Goal: Task Accomplishment & Management: Use online tool/utility

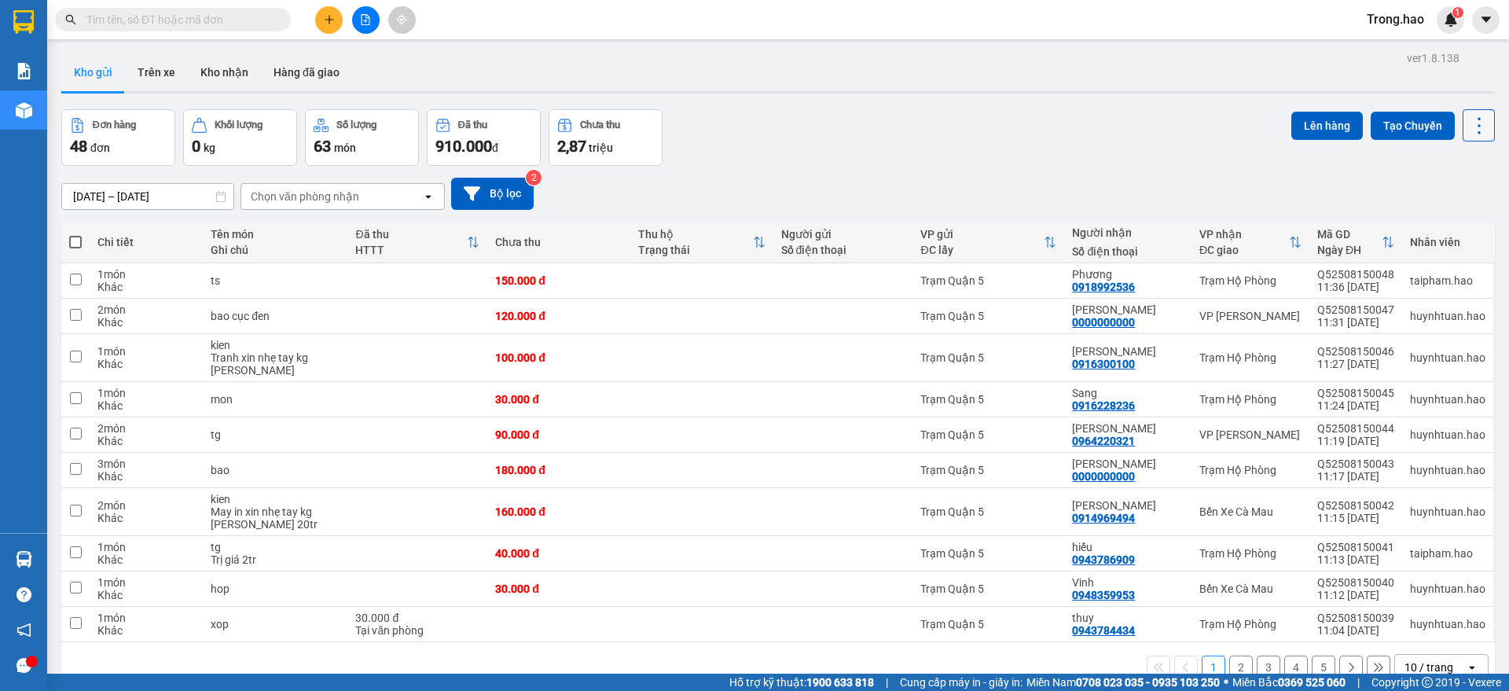
click at [1473, 129] on icon at bounding box center [1479, 126] width 22 height 22
click at [1454, 218] on span "Làm mới" at bounding box center [1441, 225] width 43 height 16
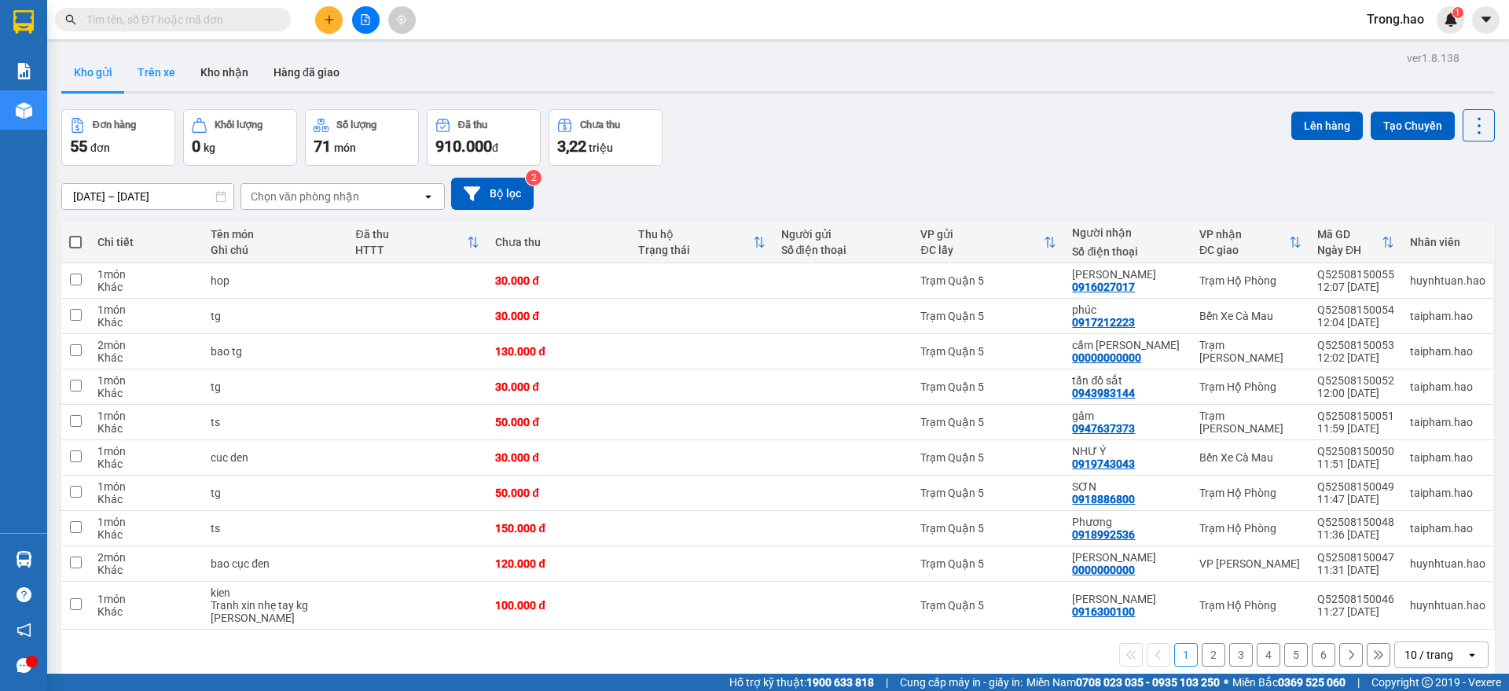
click at [167, 71] on button "Trên xe" at bounding box center [156, 72] width 63 height 38
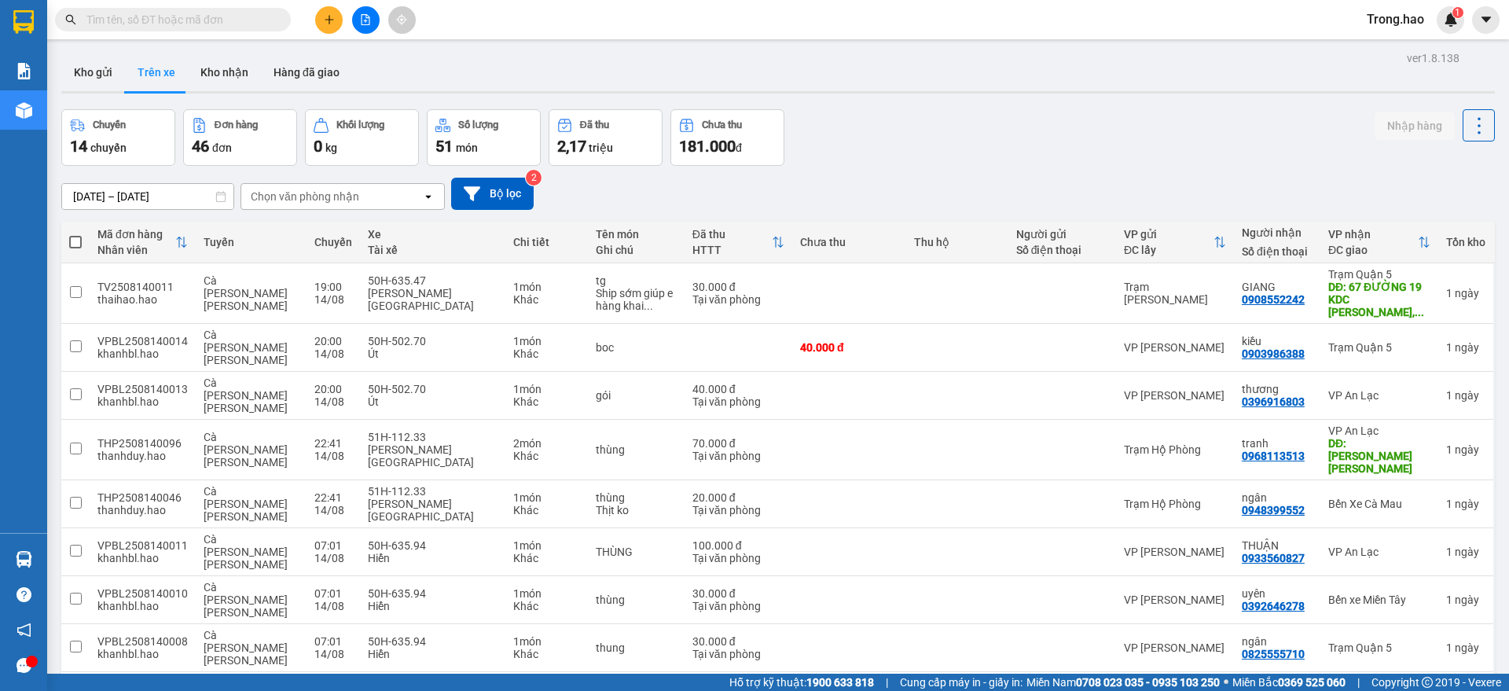
click at [157, 197] on input "13/08/2025 – 15/08/2025" at bounding box center [147, 196] width 171 height 25
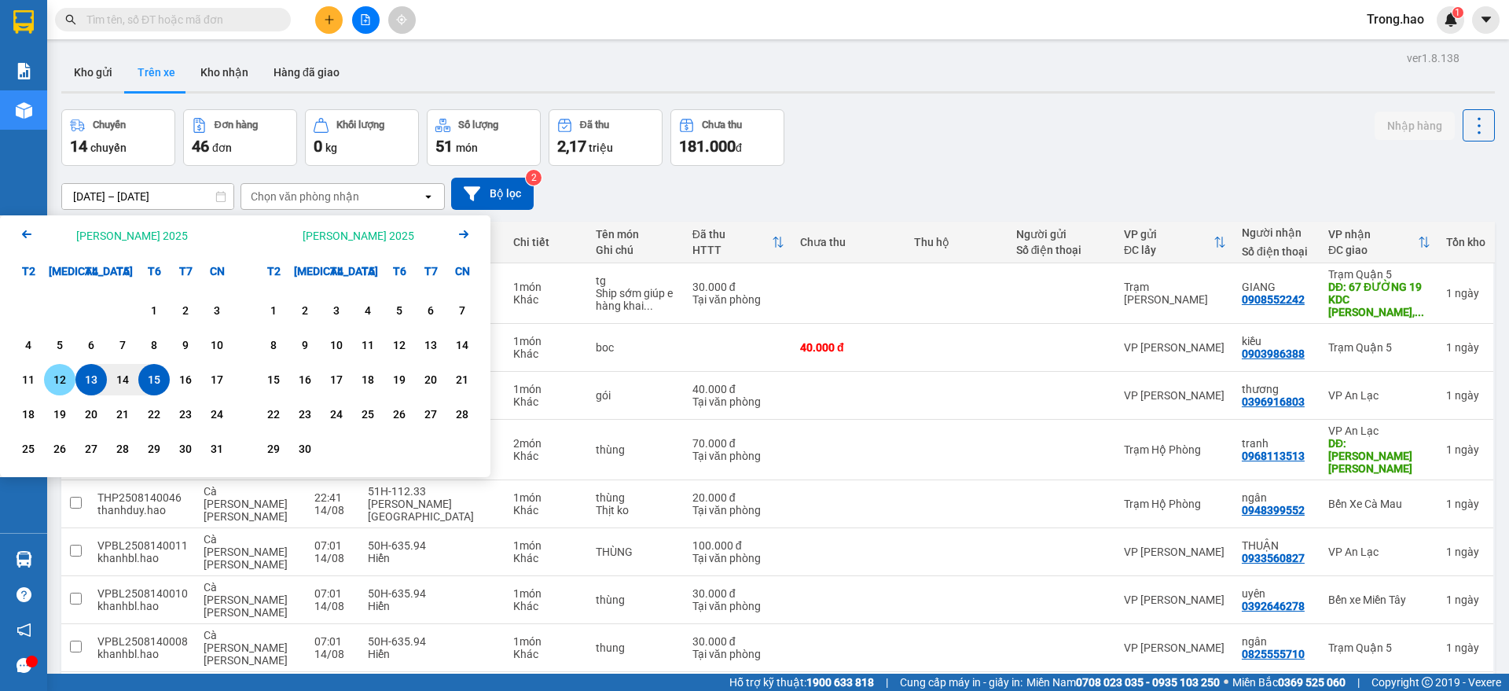
click at [68, 379] on div "12" at bounding box center [60, 379] width 22 height 19
click at [157, 378] on div "15" at bounding box center [154, 379] width 22 height 19
type input "[DATE] – [DATE]"
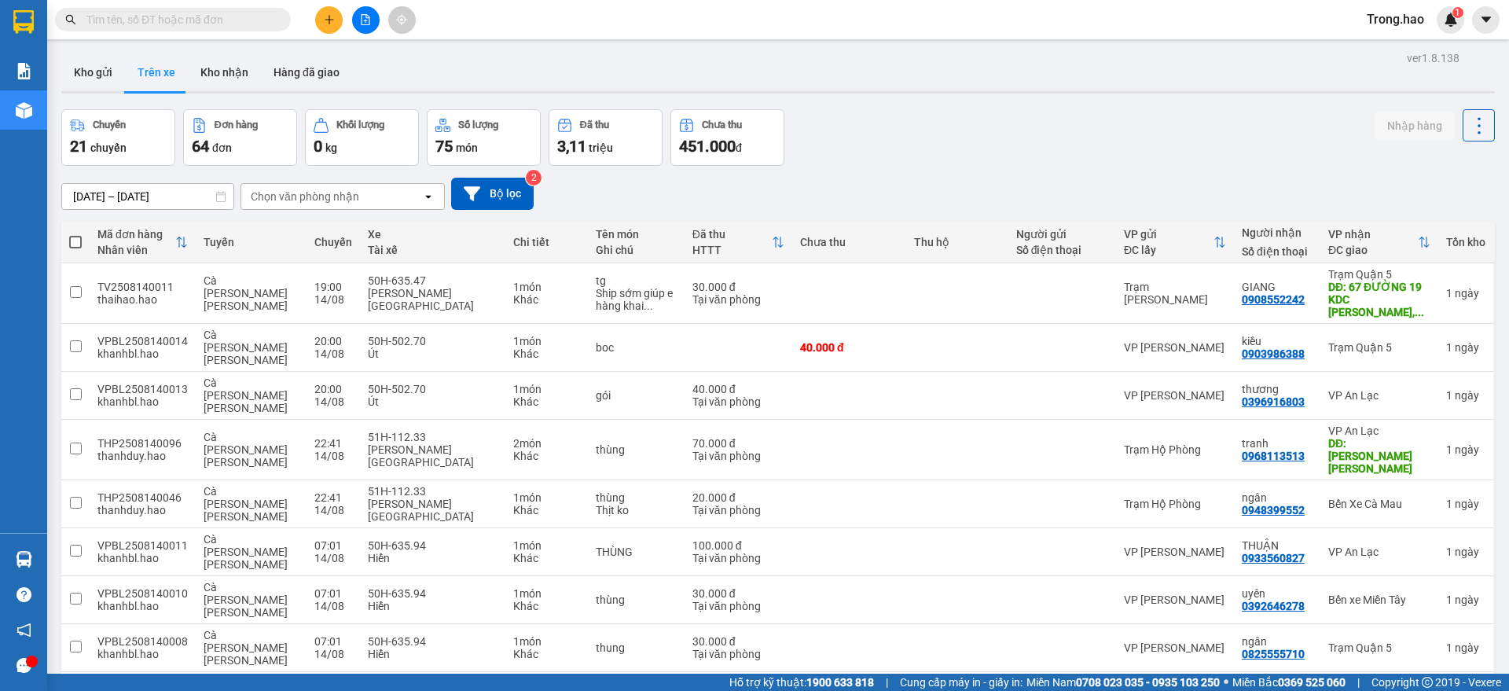
click at [347, 189] on div "Chọn văn phòng nhận" at bounding box center [305, 197] width 108 height 16
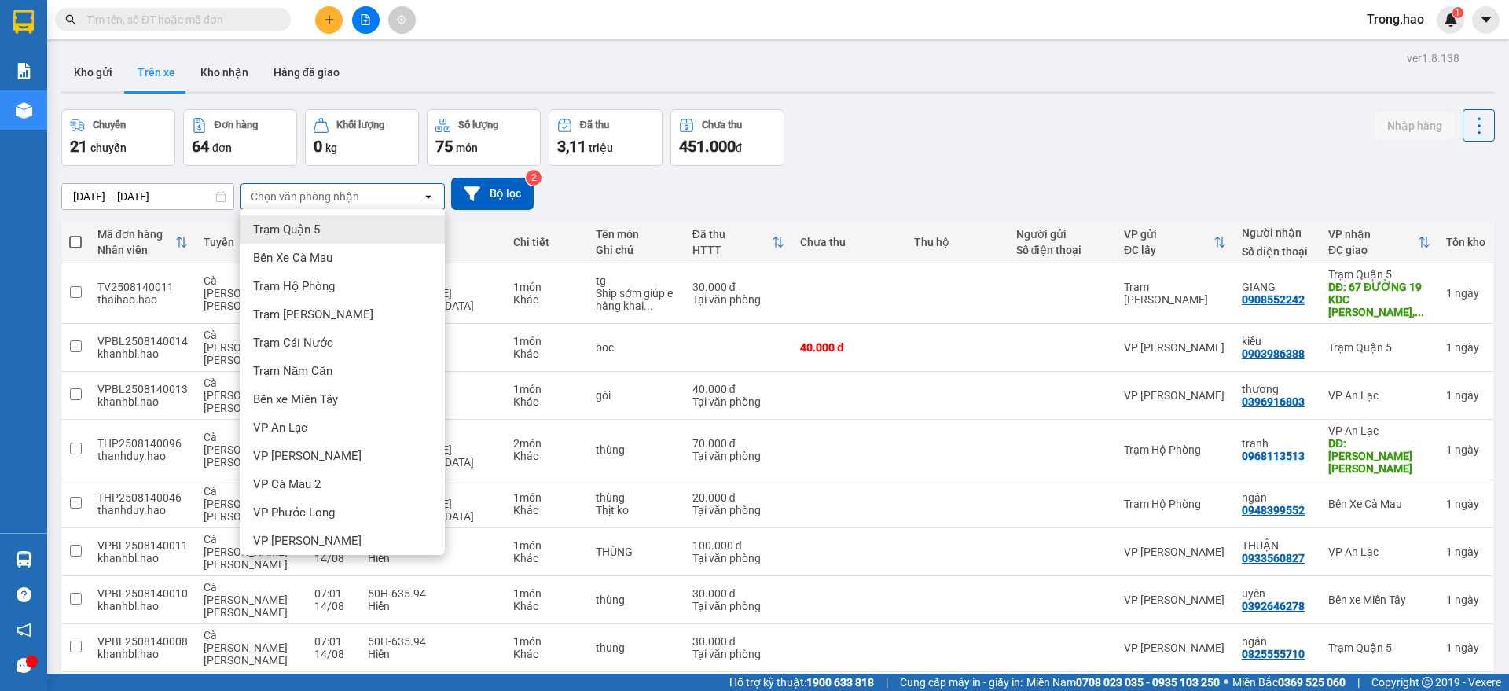
click at [339, 232] on div "Trạm Quận 5" at bounding box center [342, 229] width 204 height 28
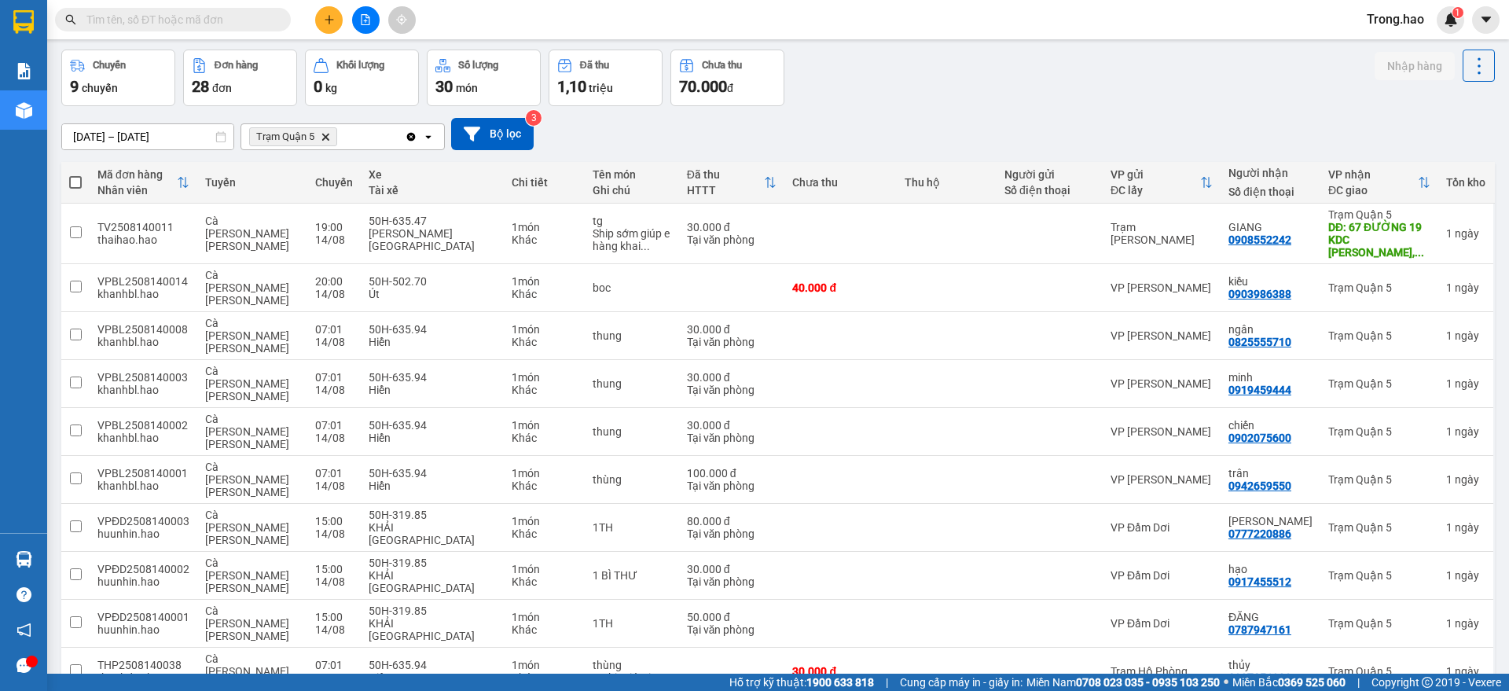
scroll to position [72, 0]
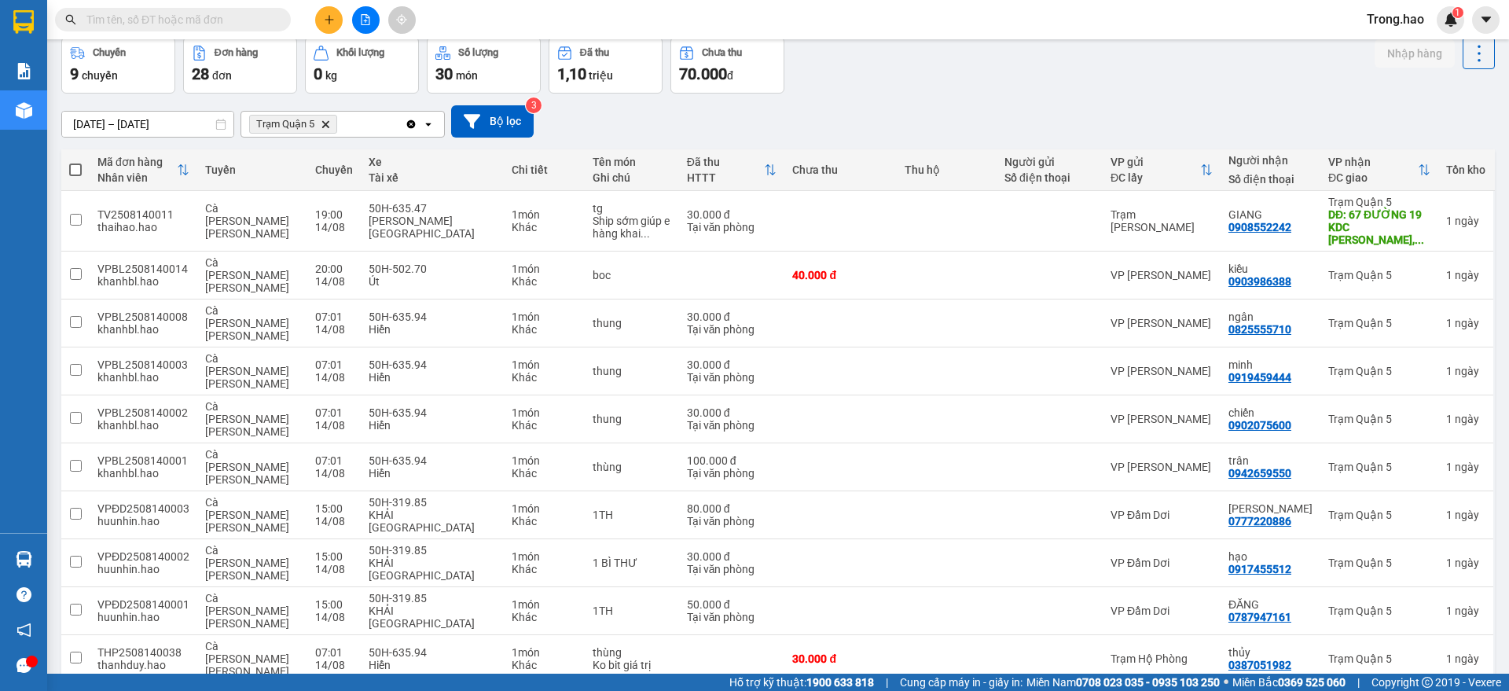
click at [1445, 548] on span "100 / trang" at bounding box center [1419, 548] width 57 height 16
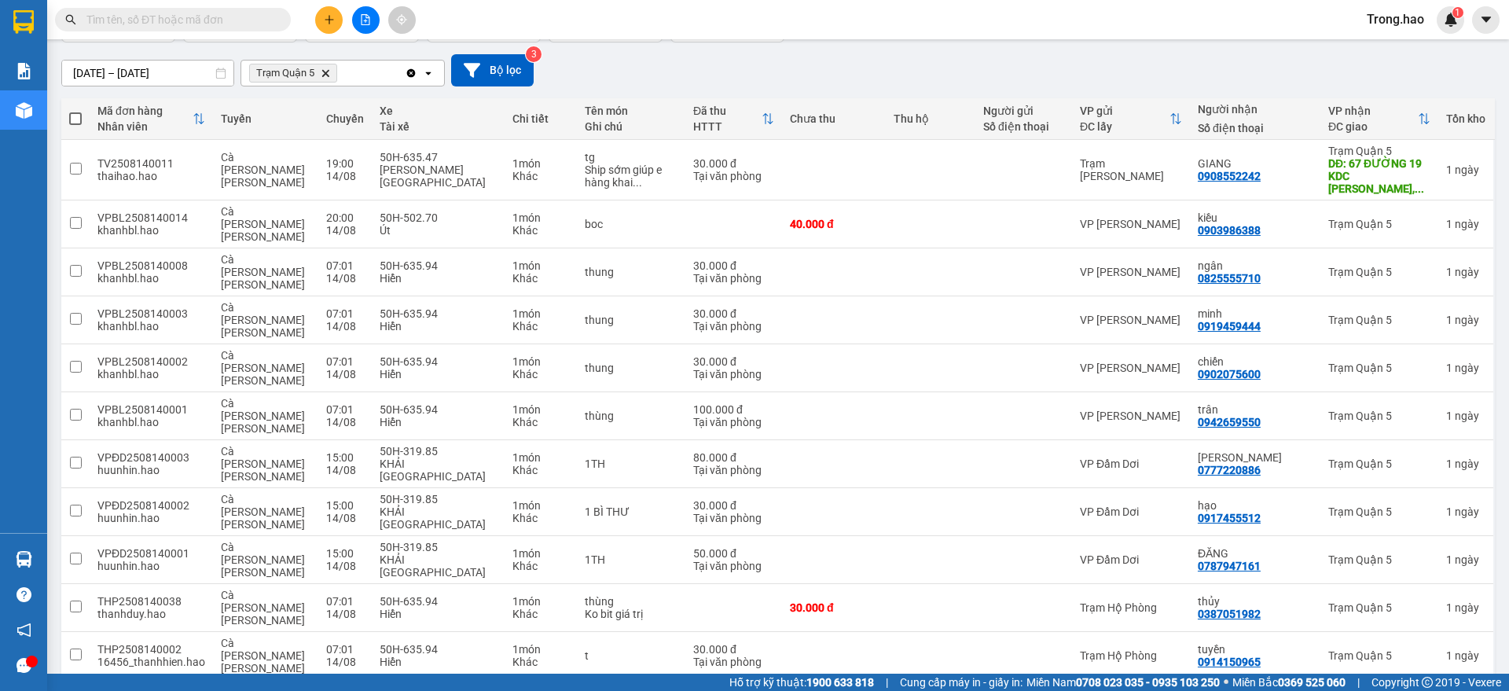
scroll to position [115, 0]
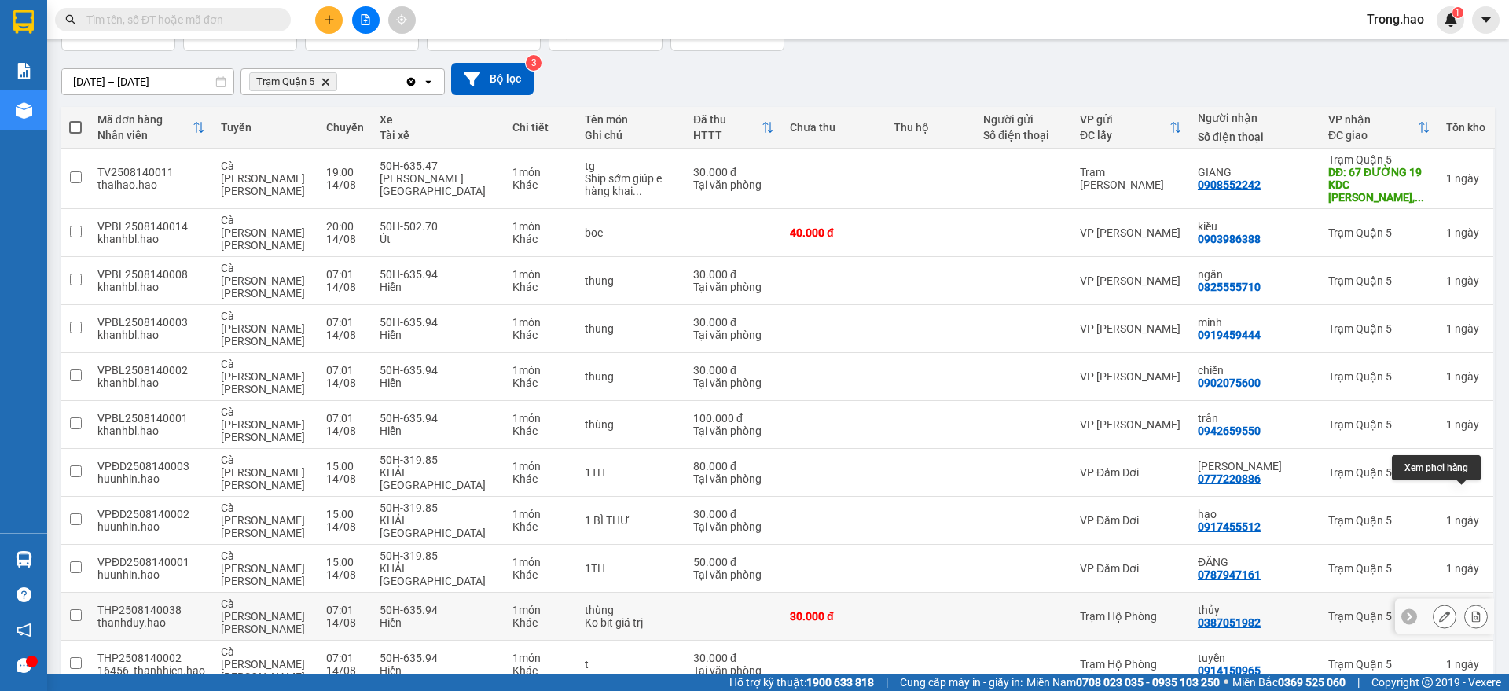
click at [1472, 610] on icon at bounding box center [1476, 615] width 9 height 11
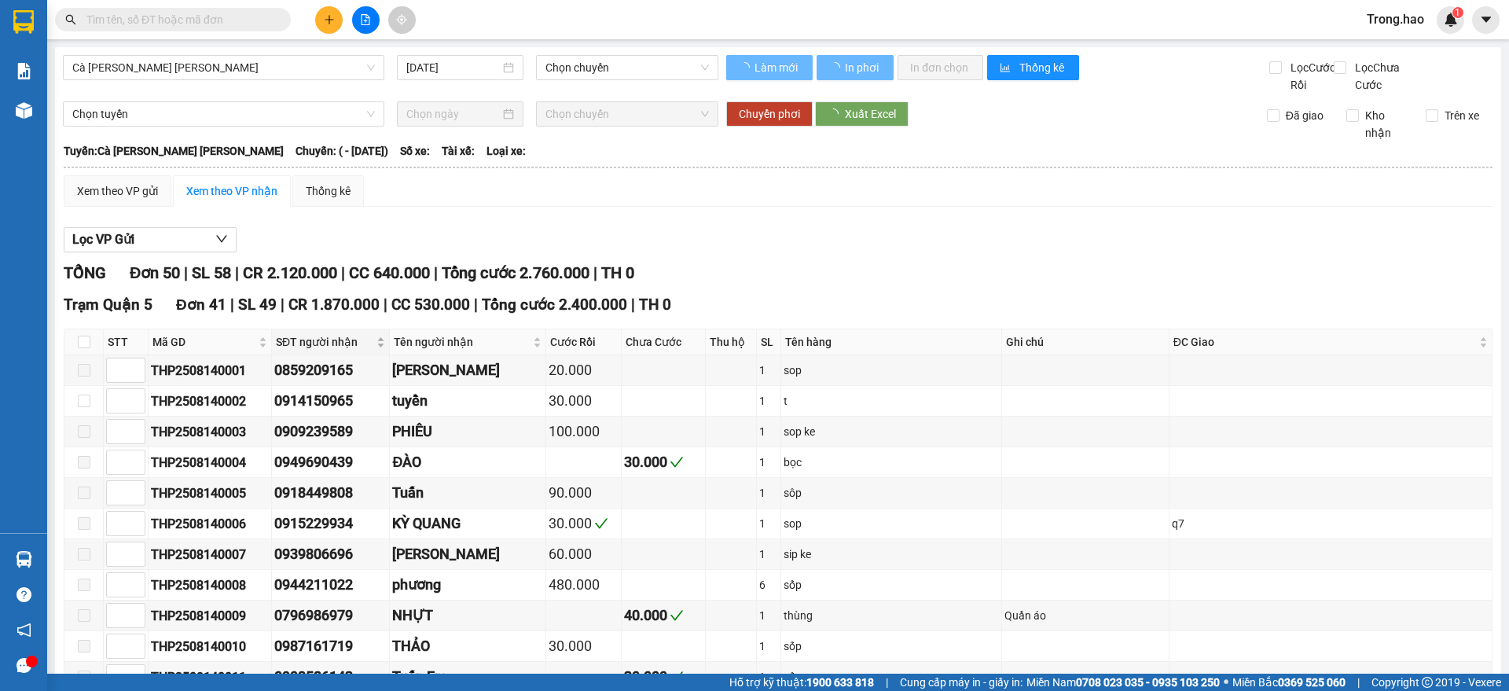
type input "14/08/2025"
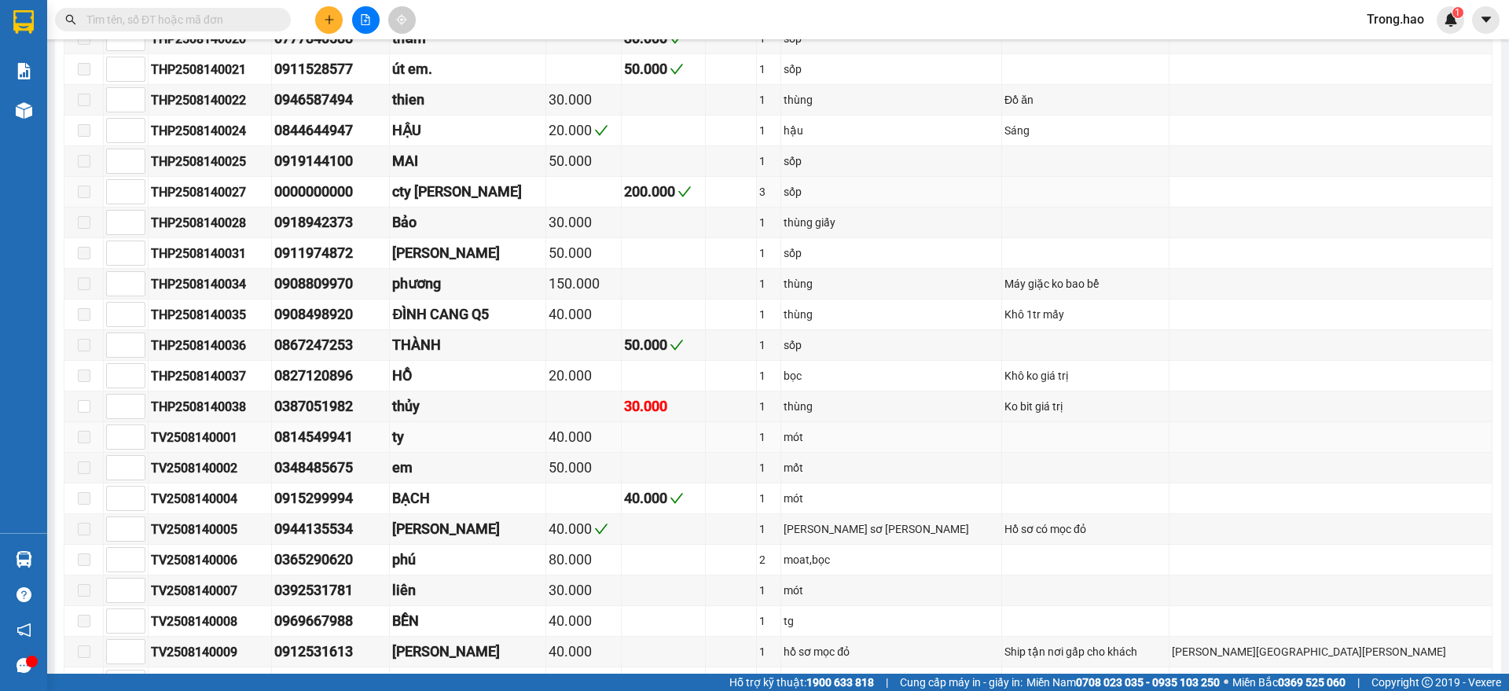
scroll to position [884, 0]
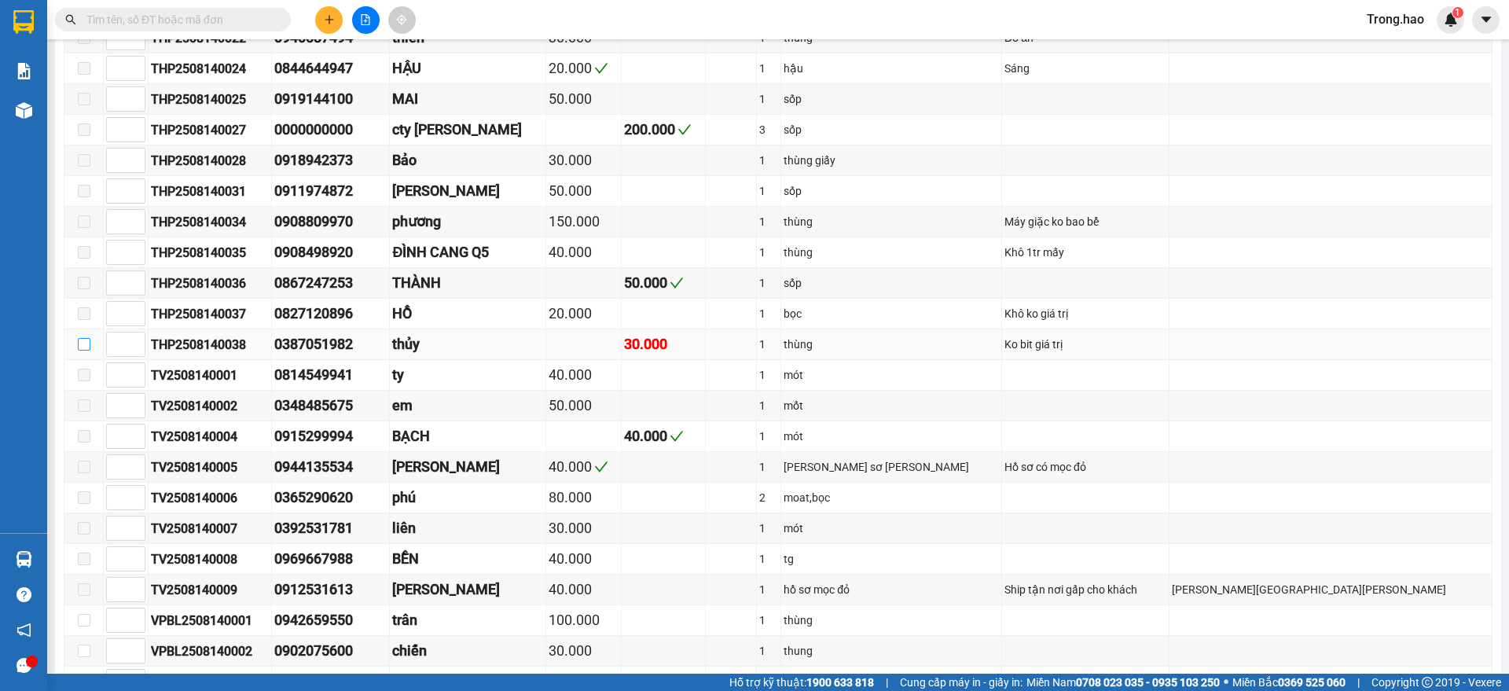
click at [87, 350] on input "checkbox" at bounding box center [84, 344] width 13 height 13
checkbox input "true"
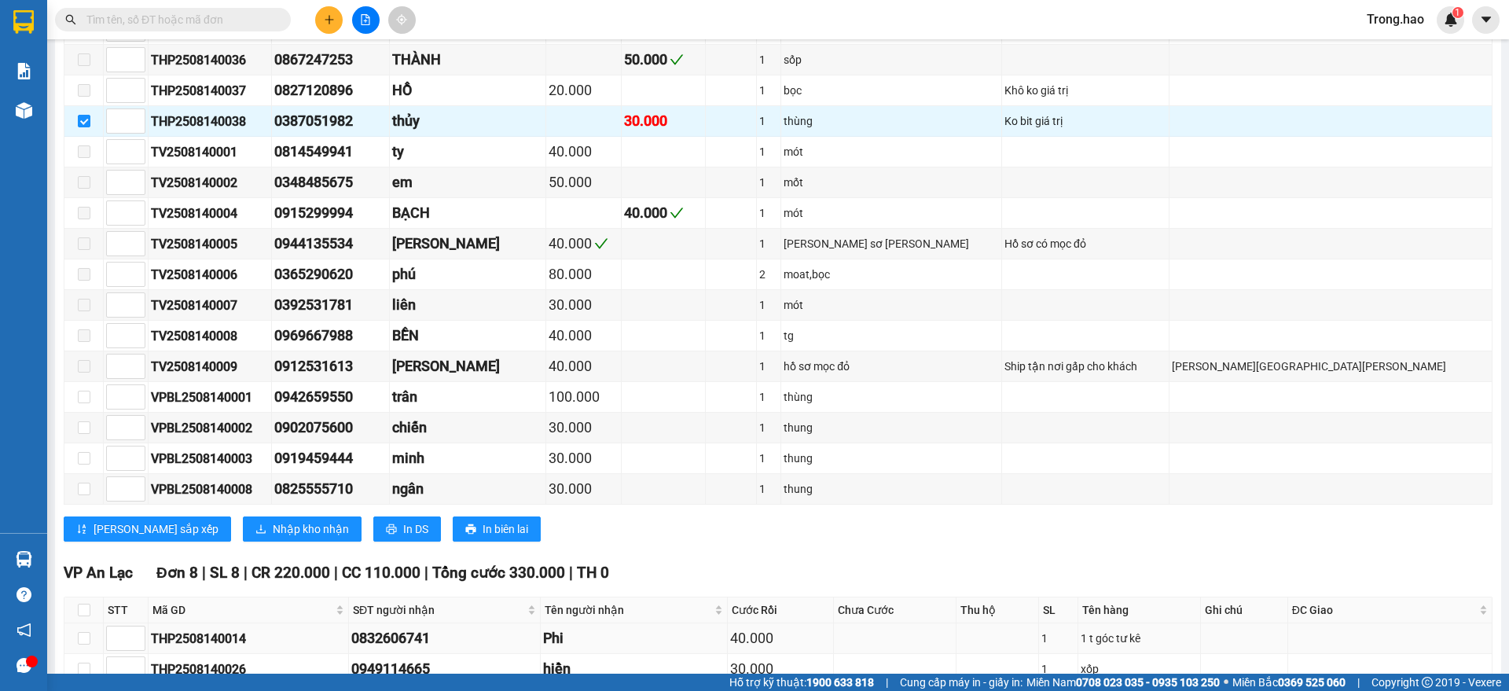
scroll to position [1277, 0]
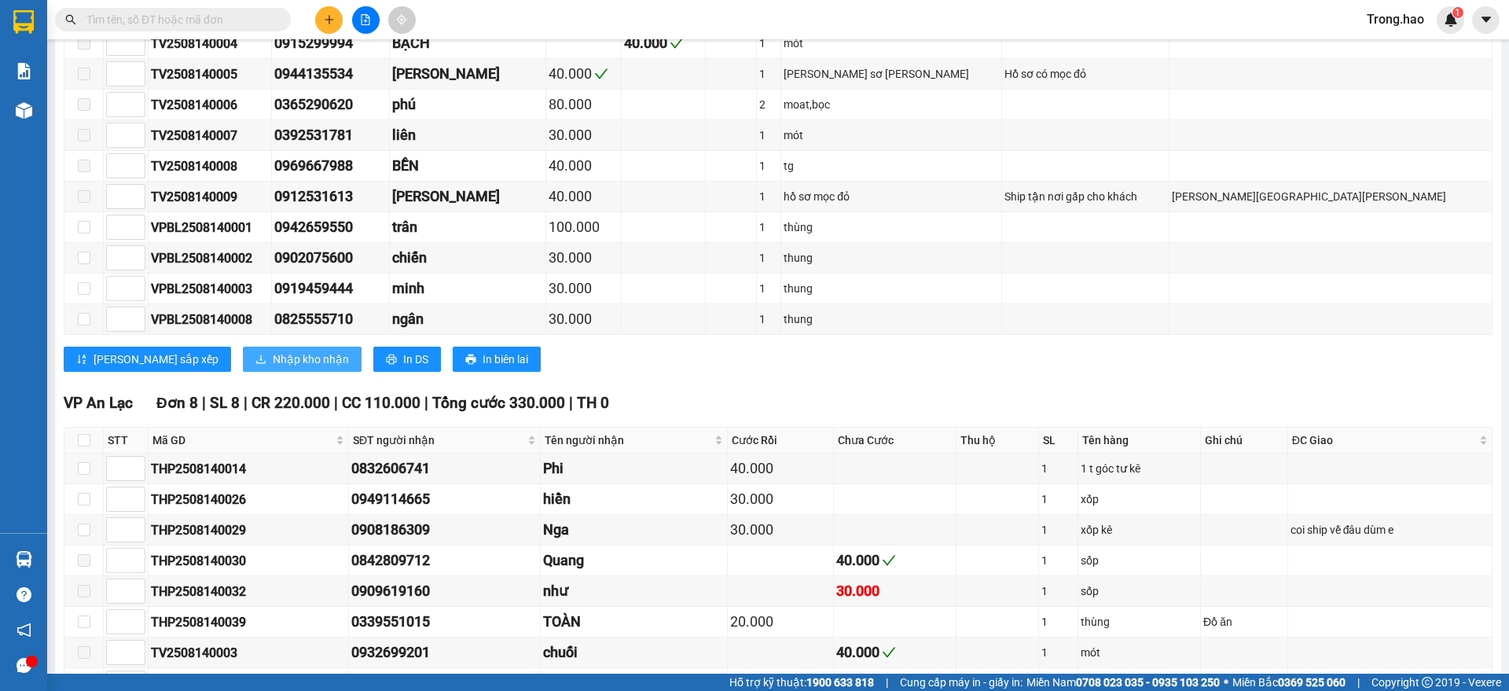
click at [273, 368] on span "Nhập kho nhận" at bounding box center [311, 358] width 76 height 17
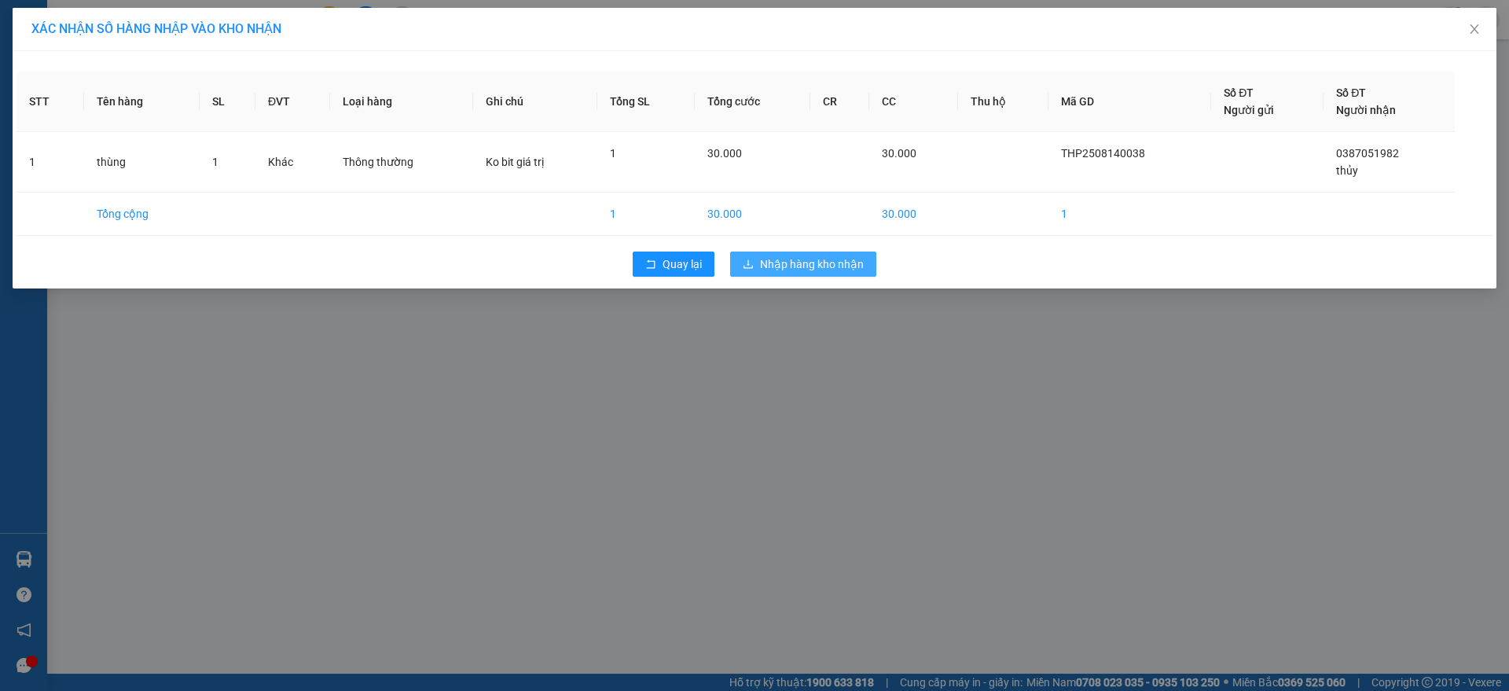
click at [784, 258] on span "Nhập hàng kho nhận" at bounding box center [812, 263] width 104 height 17
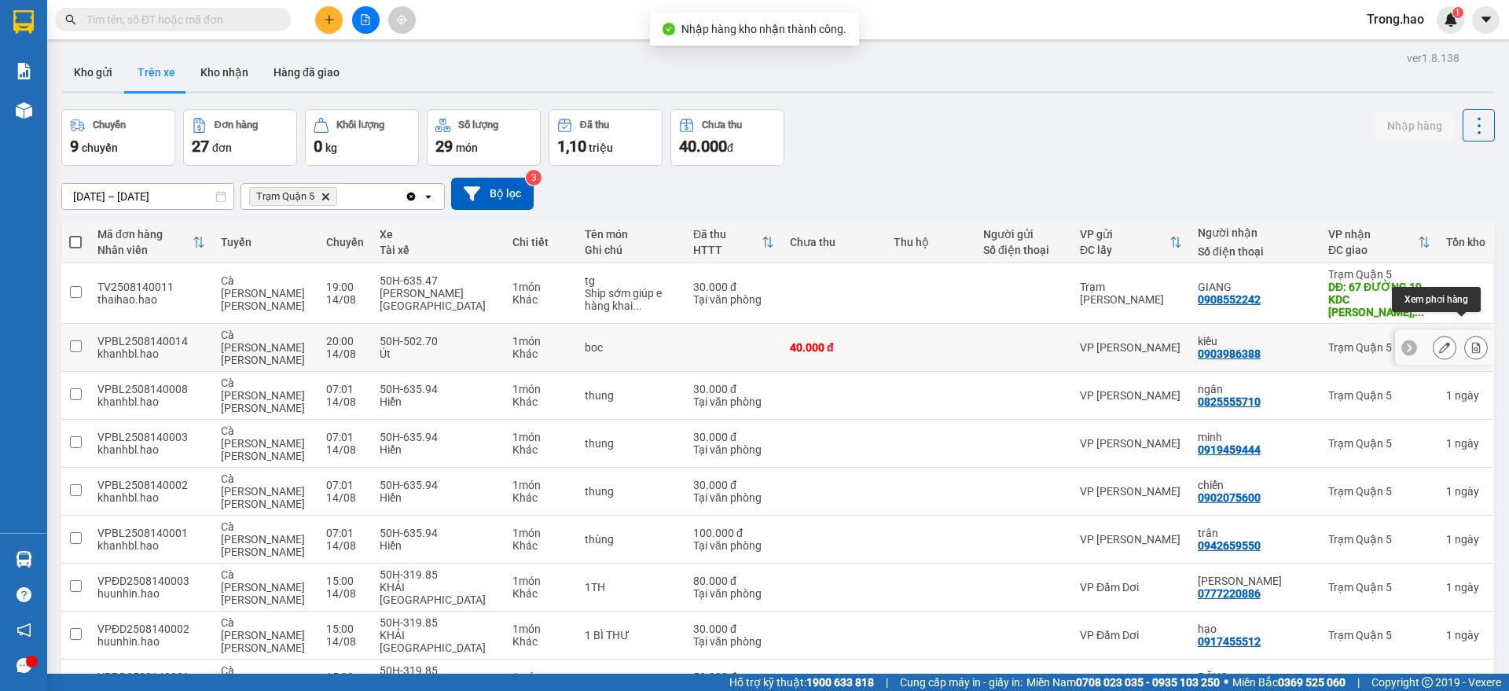
click at [1472, 342] on icon at bounding box center [1476, 347] width 9 height 11
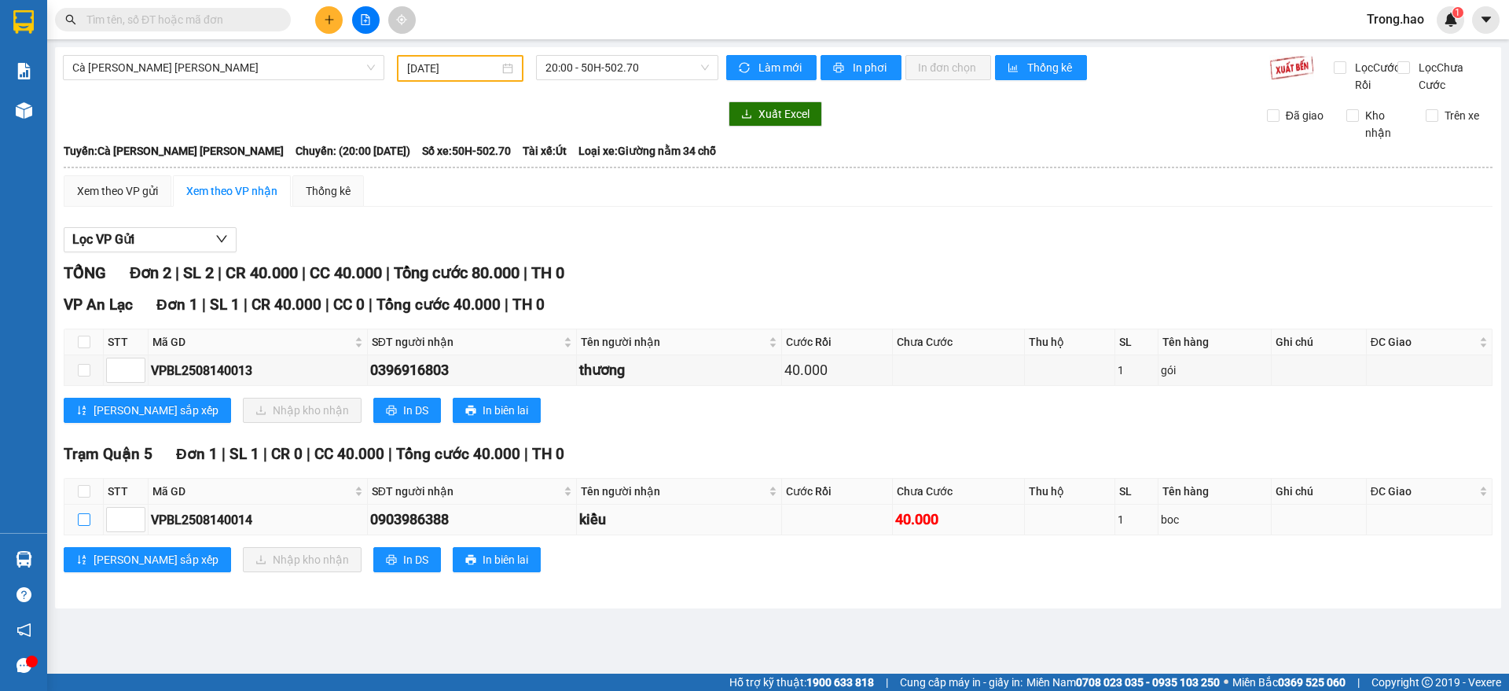
click at [89, 526] on input "checkbox" at bounding box center [84, 519] width 13 height 13
checkbox input "true"
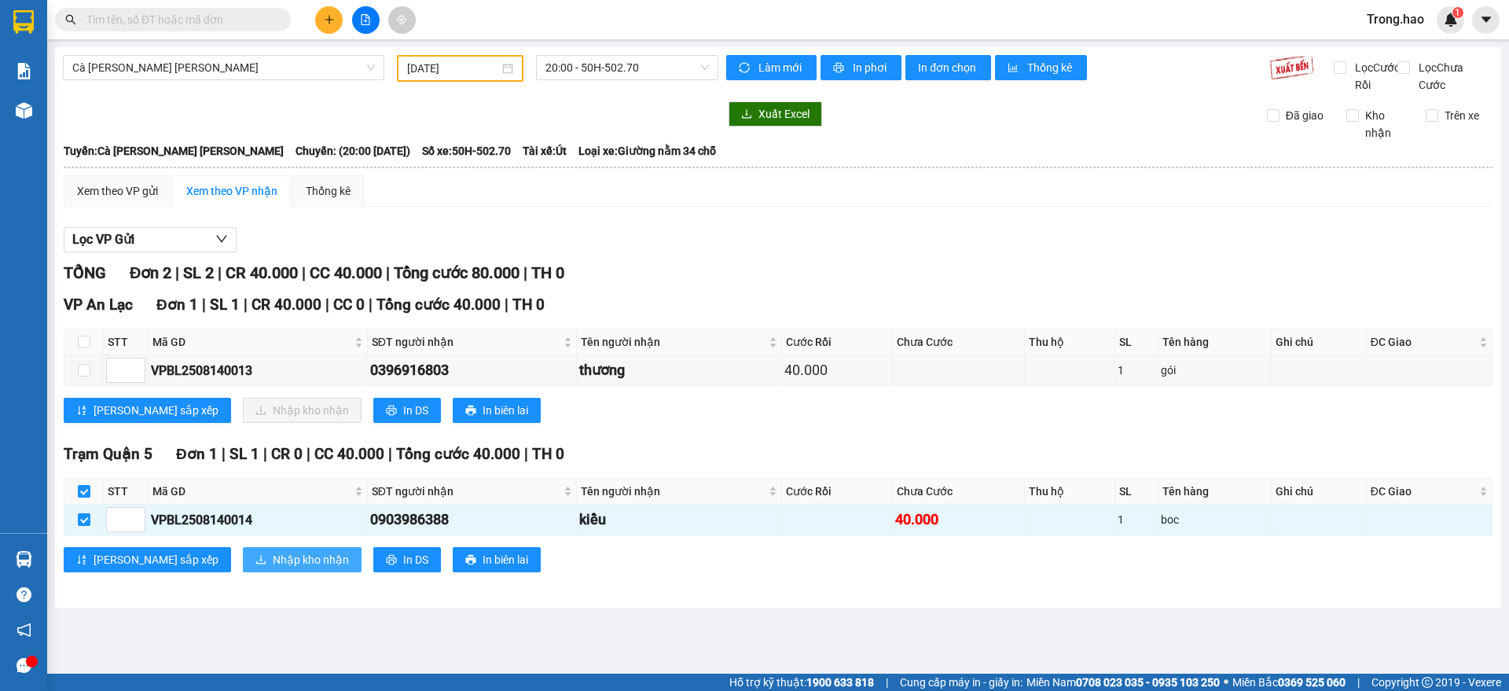
click at [243, 566] on button "Nhập kho nhận" at bounding box center [302, 559] width 119 height 25
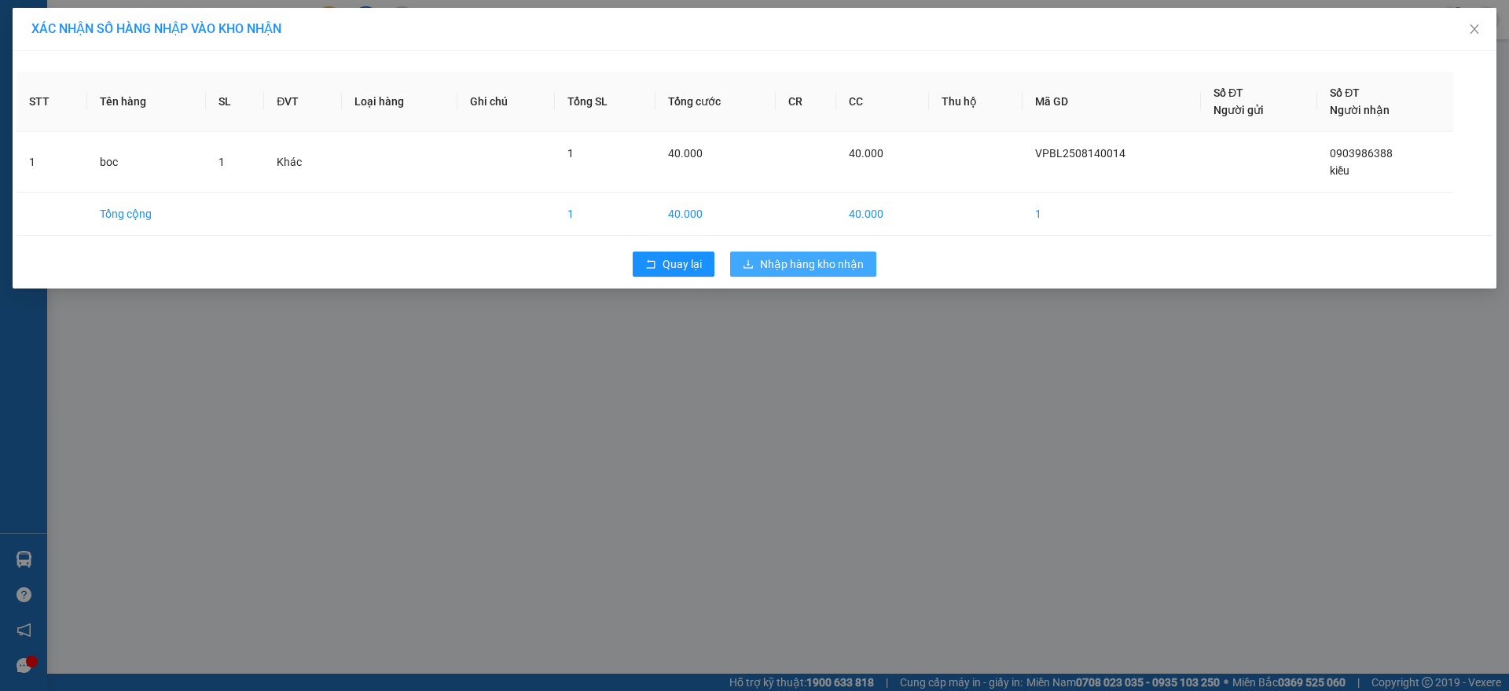
click at [827, 266] on span "Nhập hàng kho nhận" at bounding box center [812, 263] width 104 height 17
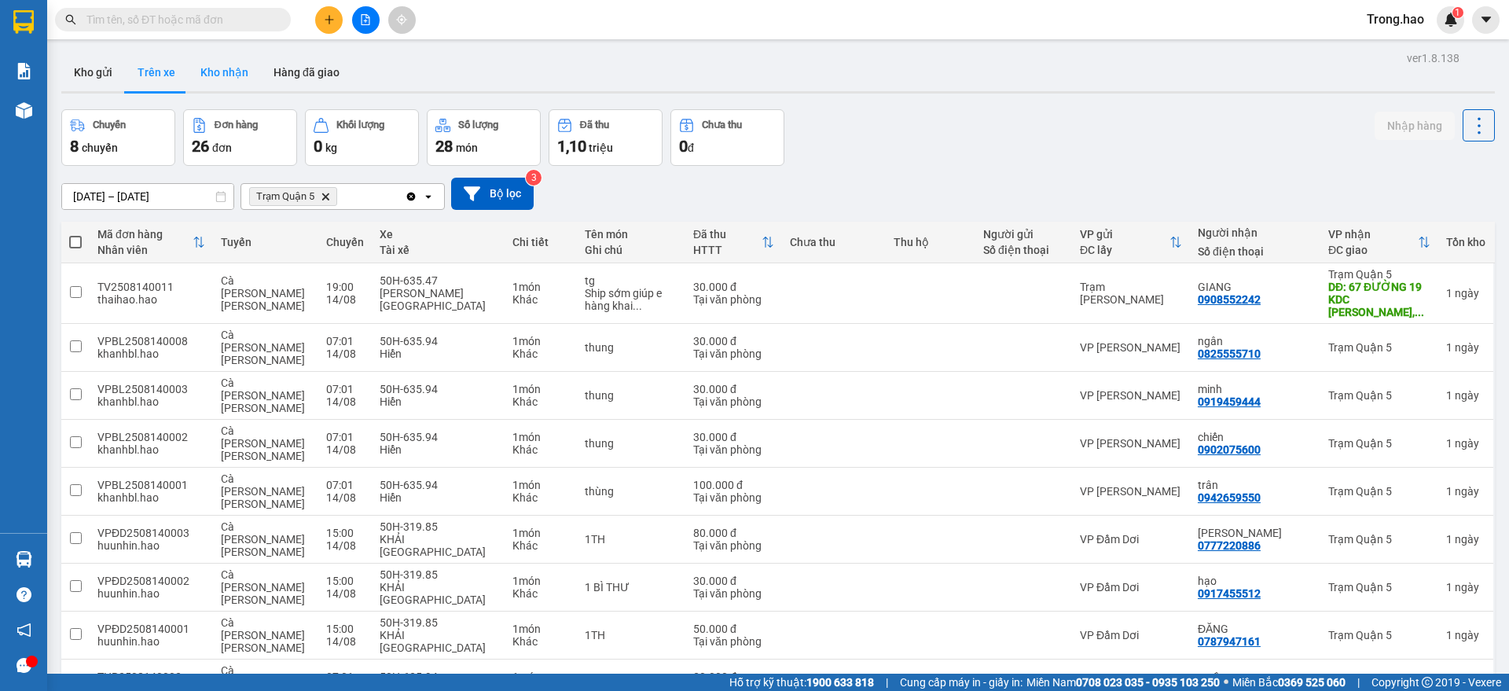
click at [211, 77] on button "Kho nhận" at bounding box center [224, 72] width 73 height 38
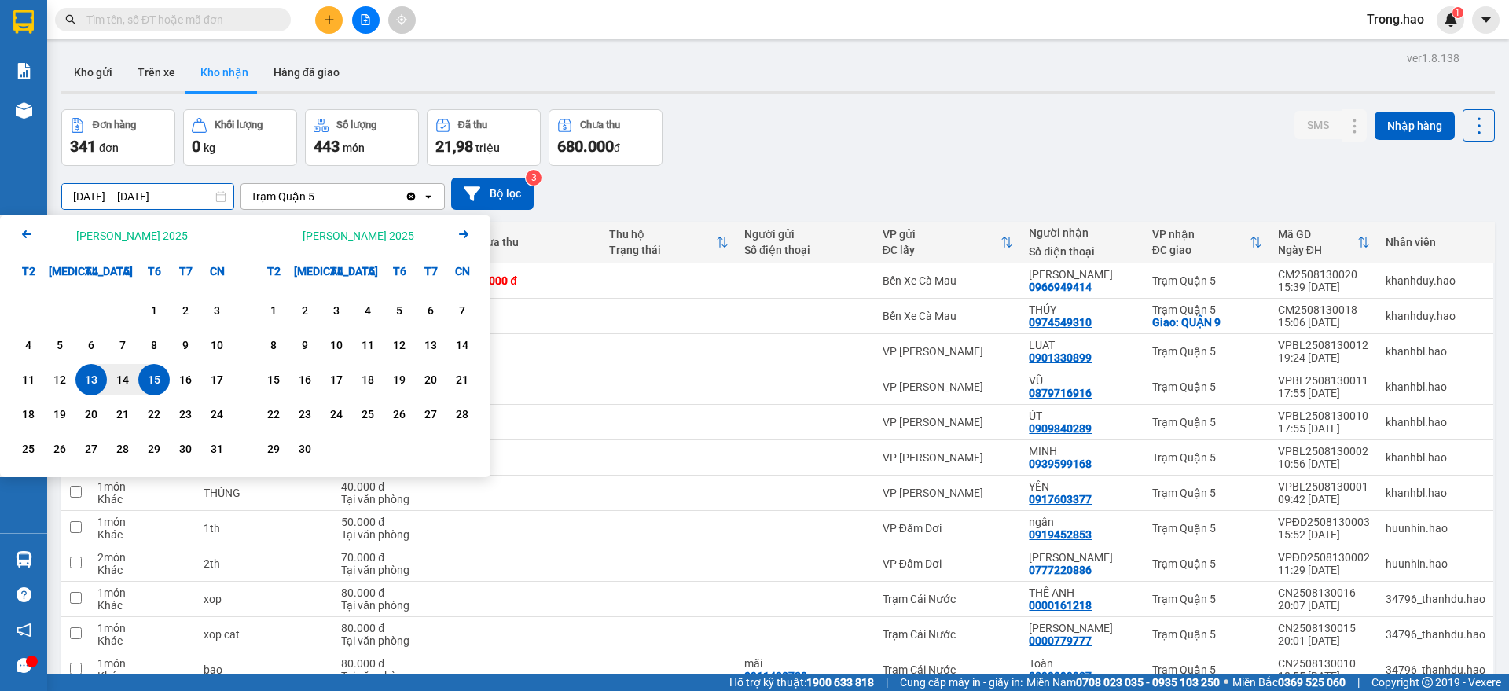
click at [170, 198] on input "13/08/2025 – 15/08/2025" at bounding box center [147, 196] width 171 height 25
click at [64, 383] on div "12" at bounding box center [60, 379] width 22 height 19
click at [154, 387] on div "15" at bounding box center [154, 379] width 22 height 19
type input "[DATE] – [DATE]"
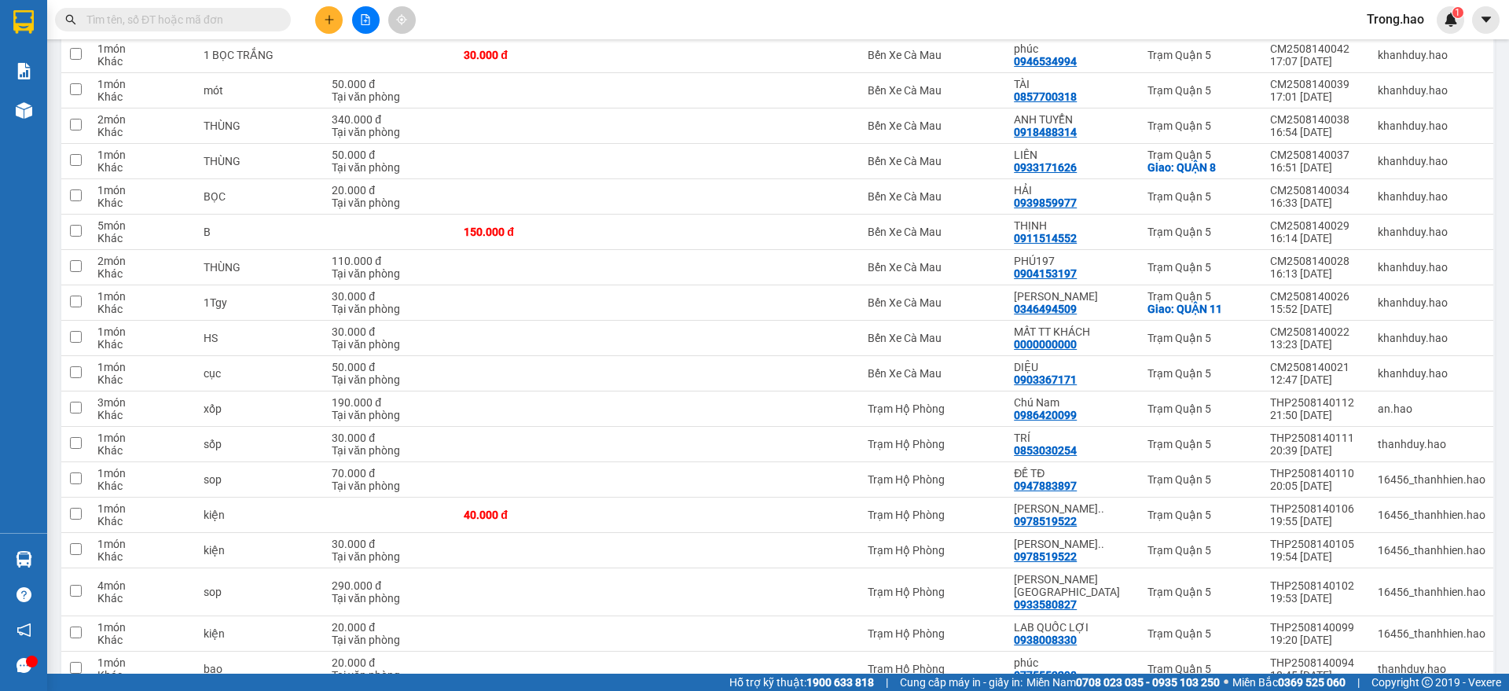
scroll to position [3290, 0]
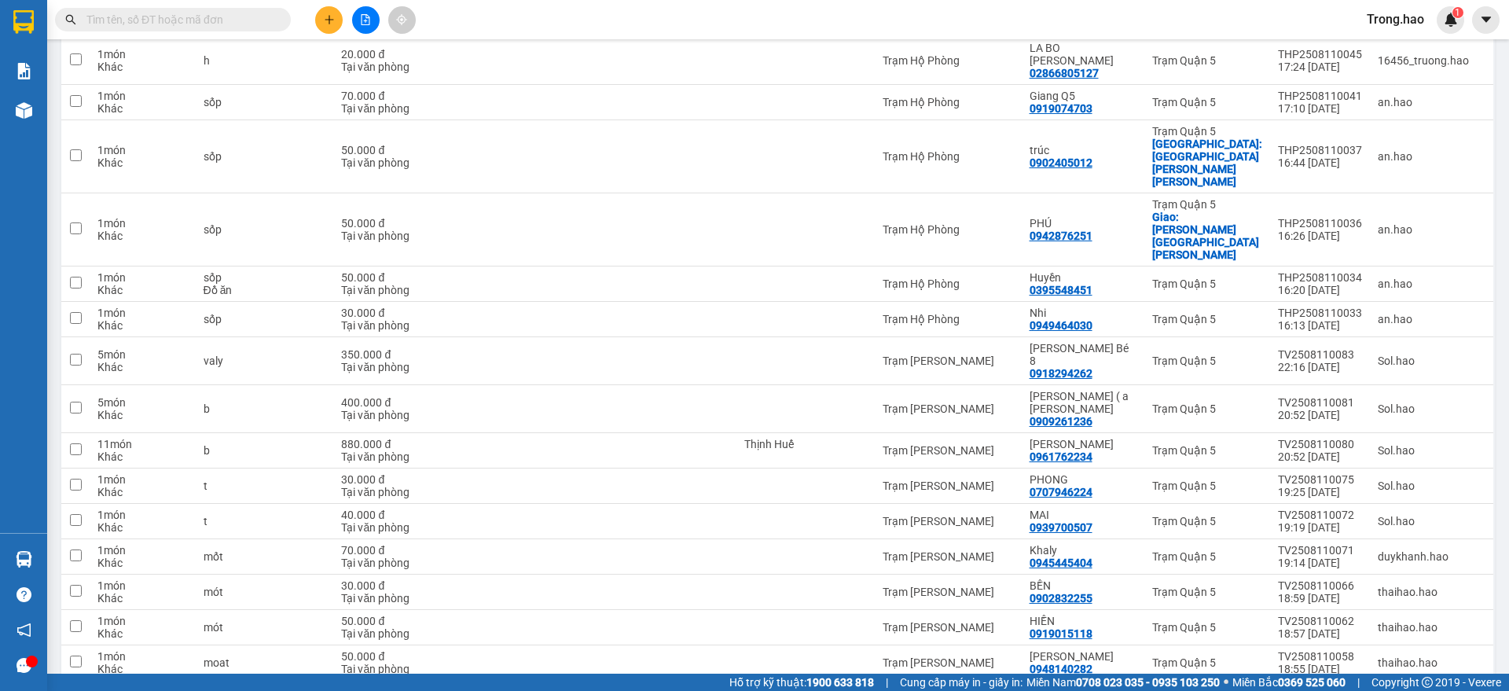
scroll to position [1354, 0]
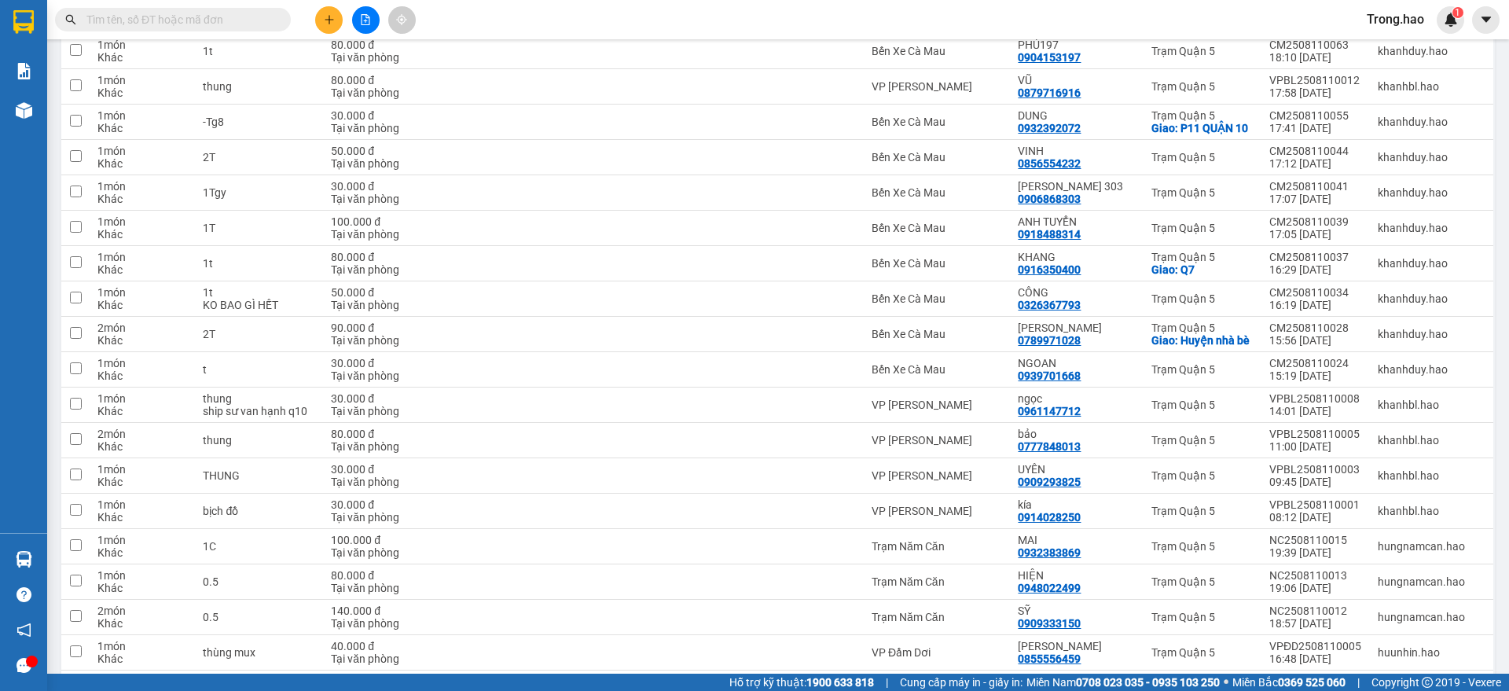
scroll to position [3215, 0]
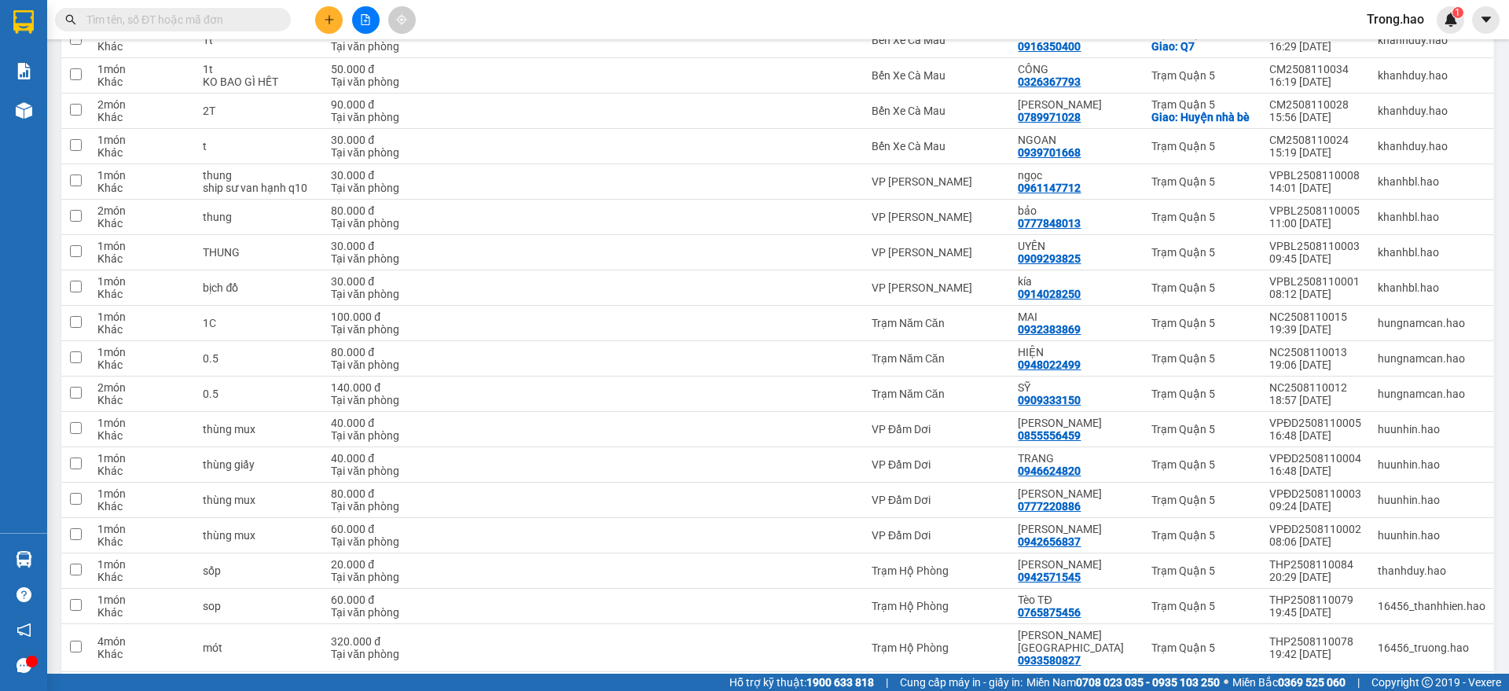
click at [1256, 685] on button "3" at bounding box center [1268, 697] width 24 height 24
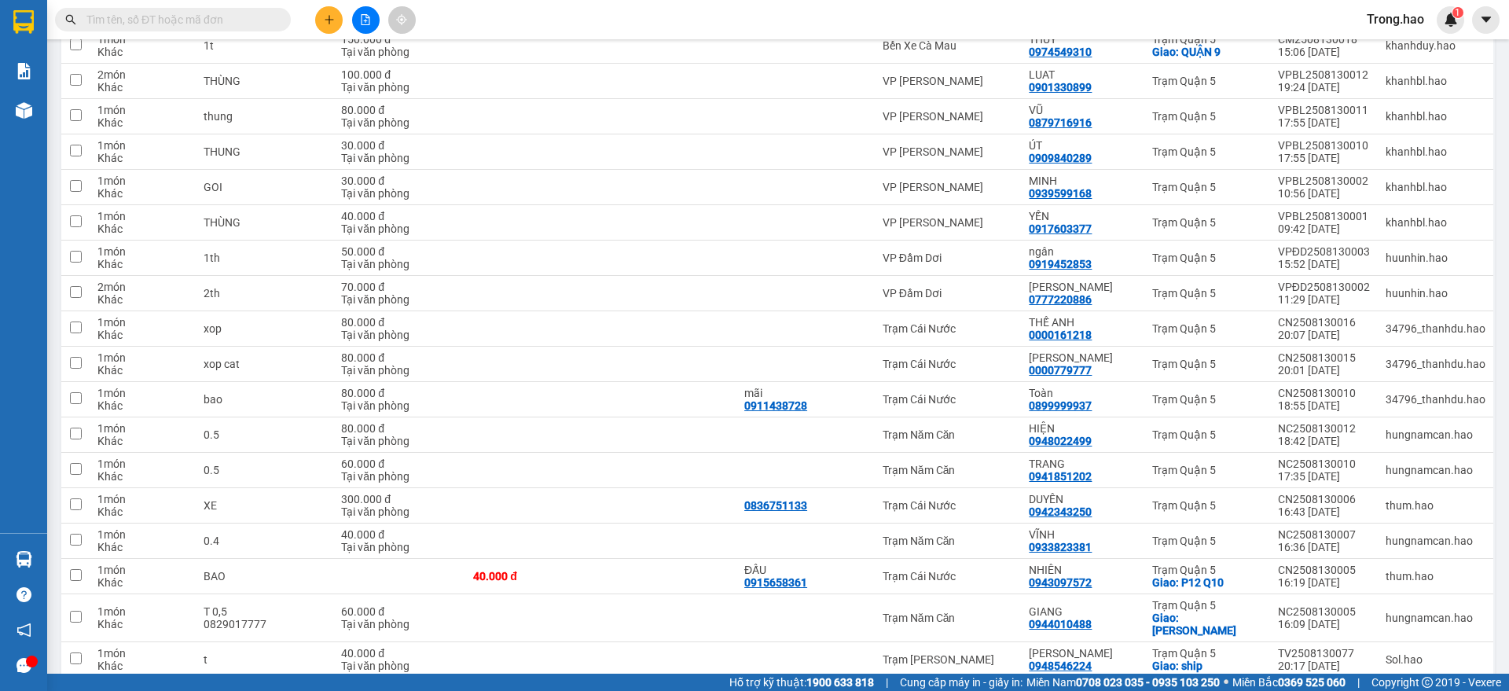
scroll to position [286, 0]
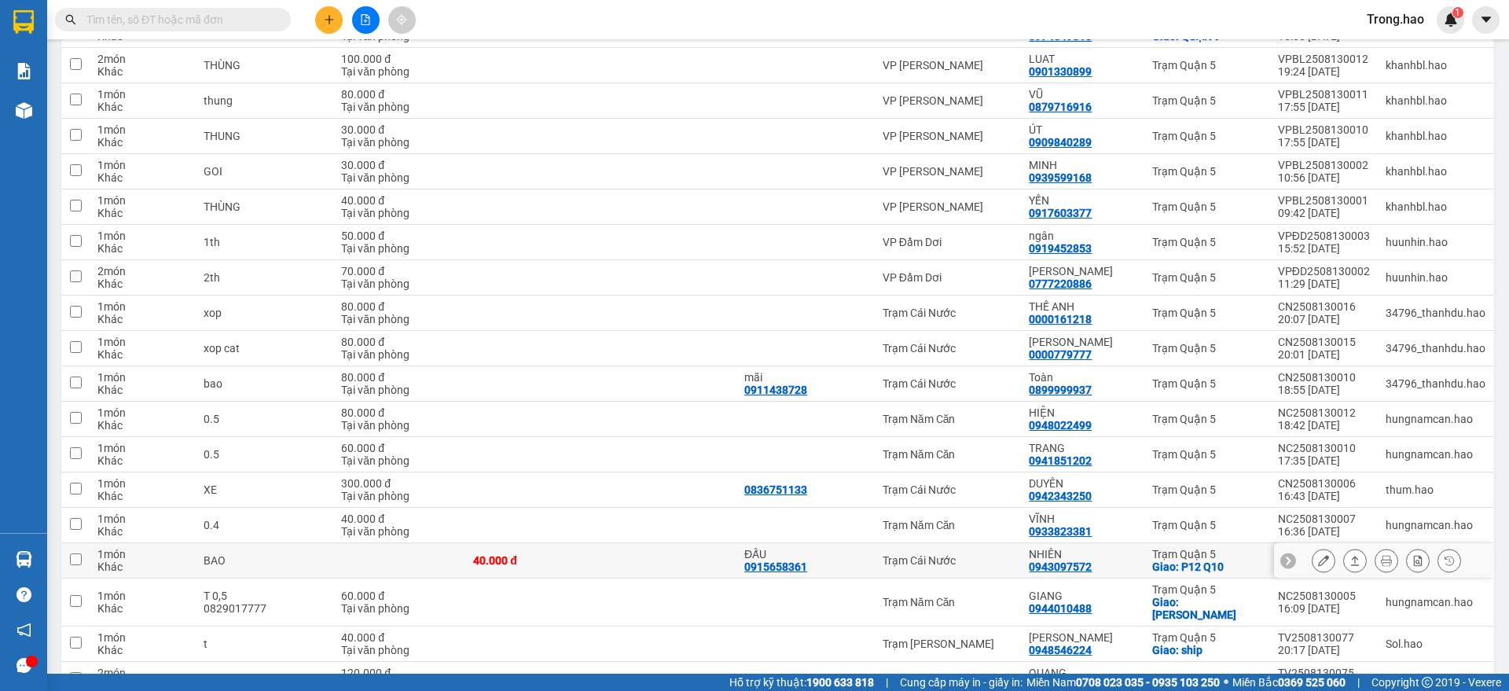
click at [1377, 562] on button at bounding box center [1386, 560] width 22 height 27
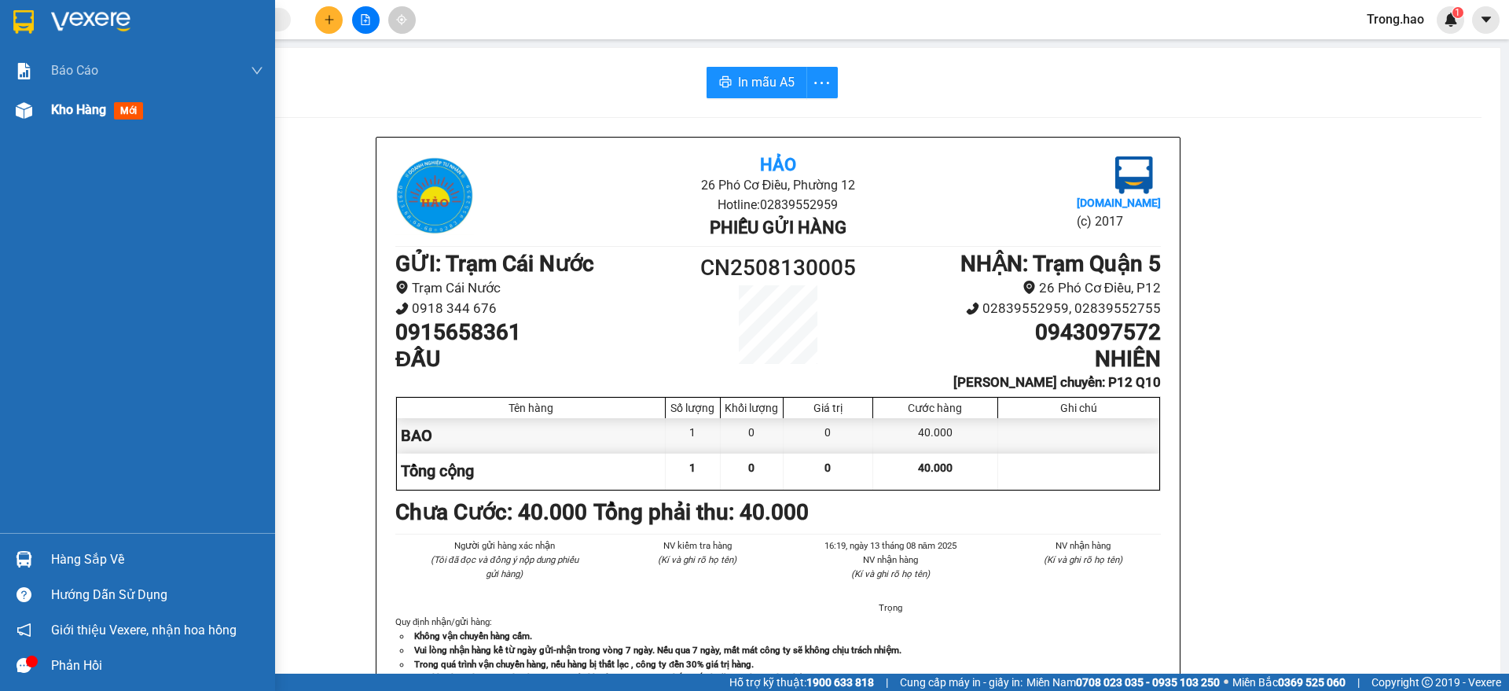
click at [84, 105] on span "Kho hàng" at bounding box center [78, 109] width 55 height 15
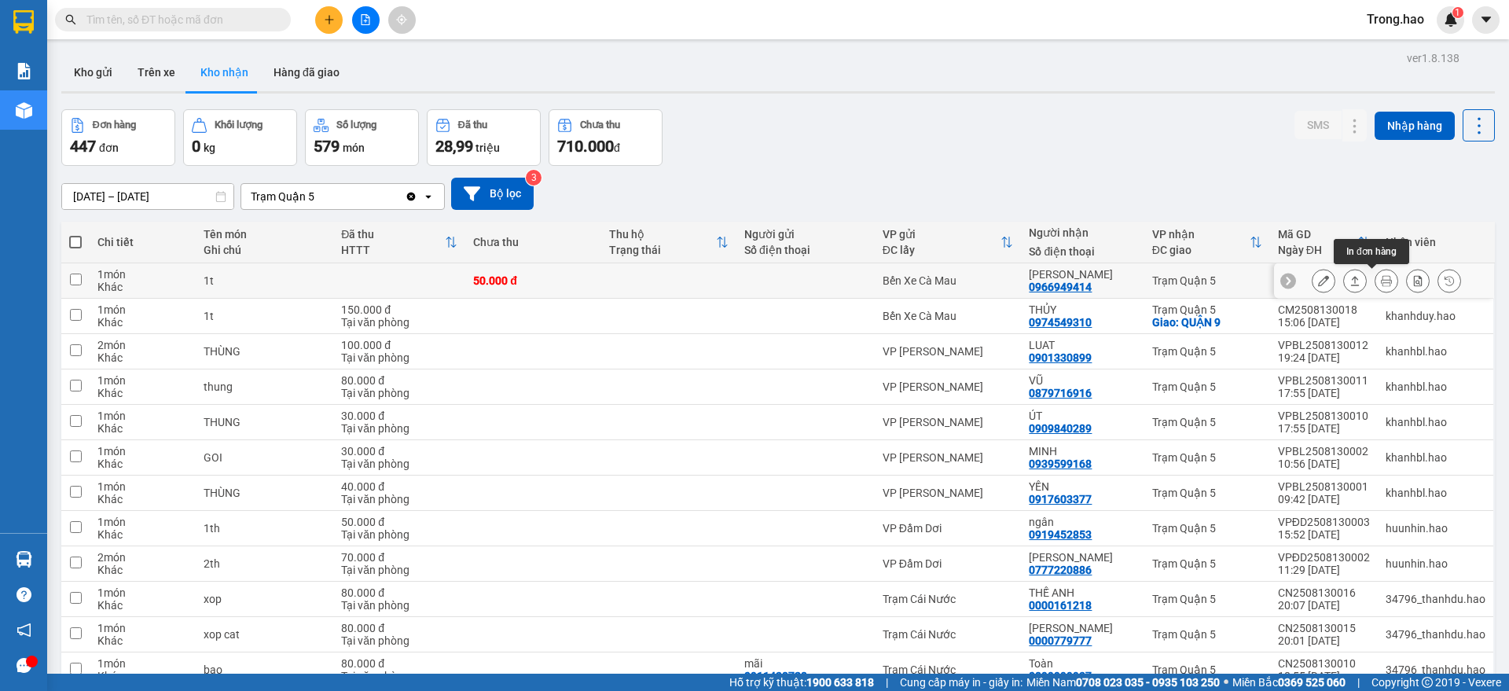
click at [1380, 285] on icon at bounding box center [1385, 280] width 11 height 11
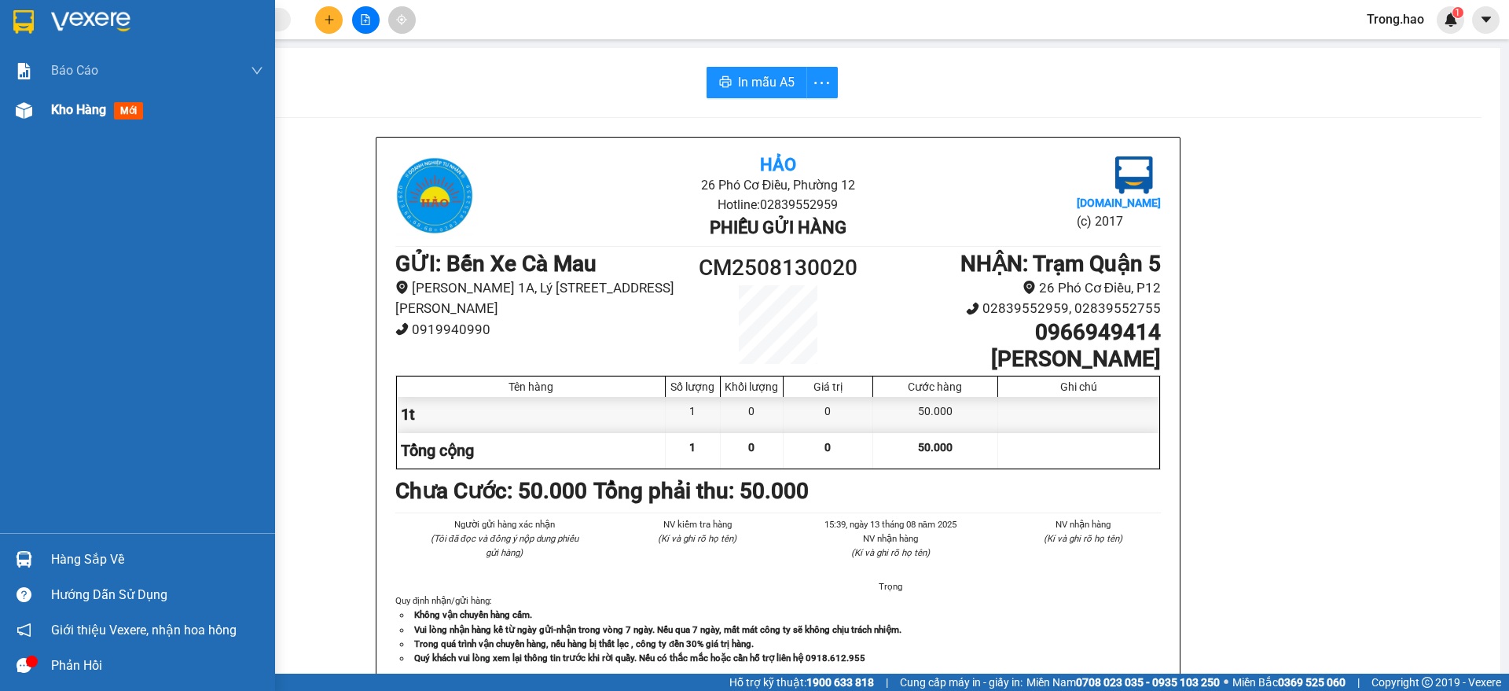
click at [46, 114] on div "Kho hàng mới" at bounding box center [137, 109] width 275 height 39
click at [46, 113] on div "Kho hàng mới" at bounding box center [137, 109] width 275 height 39
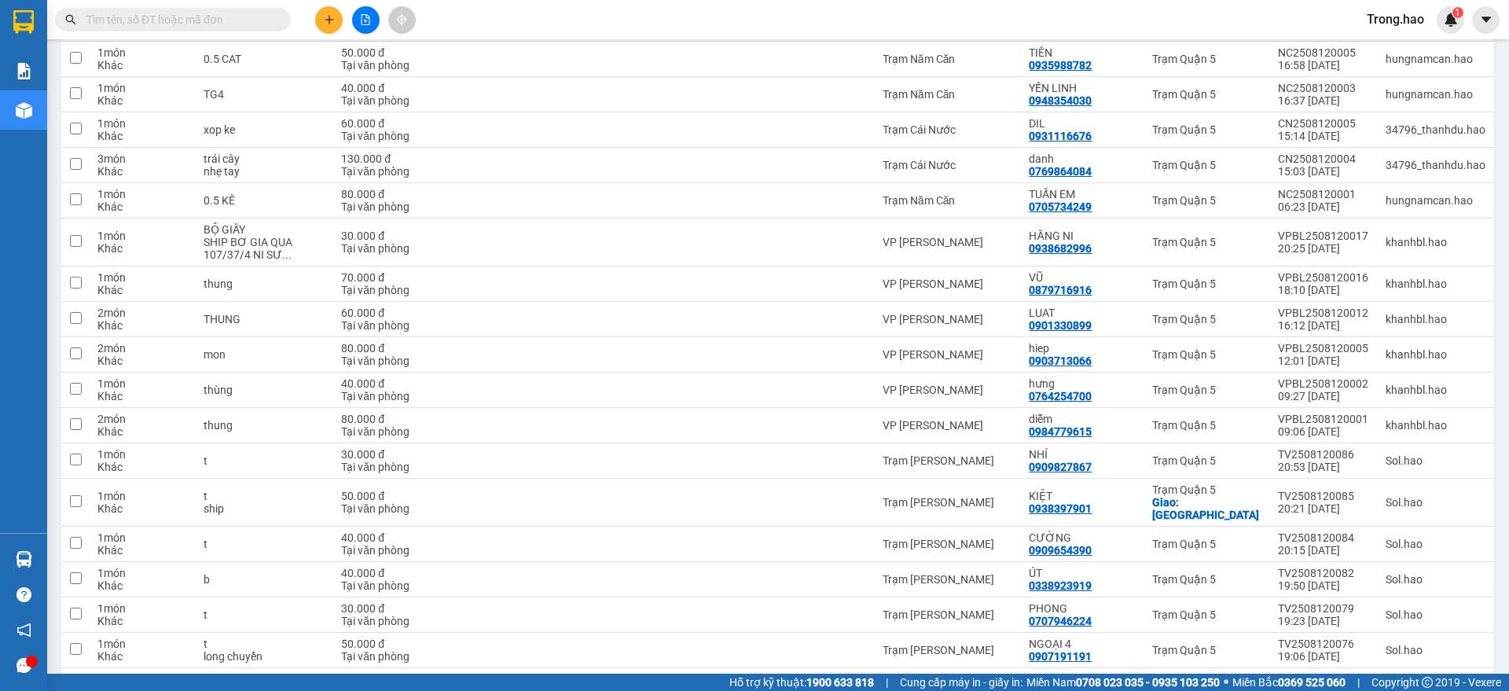
scroll to position [3265, 0]
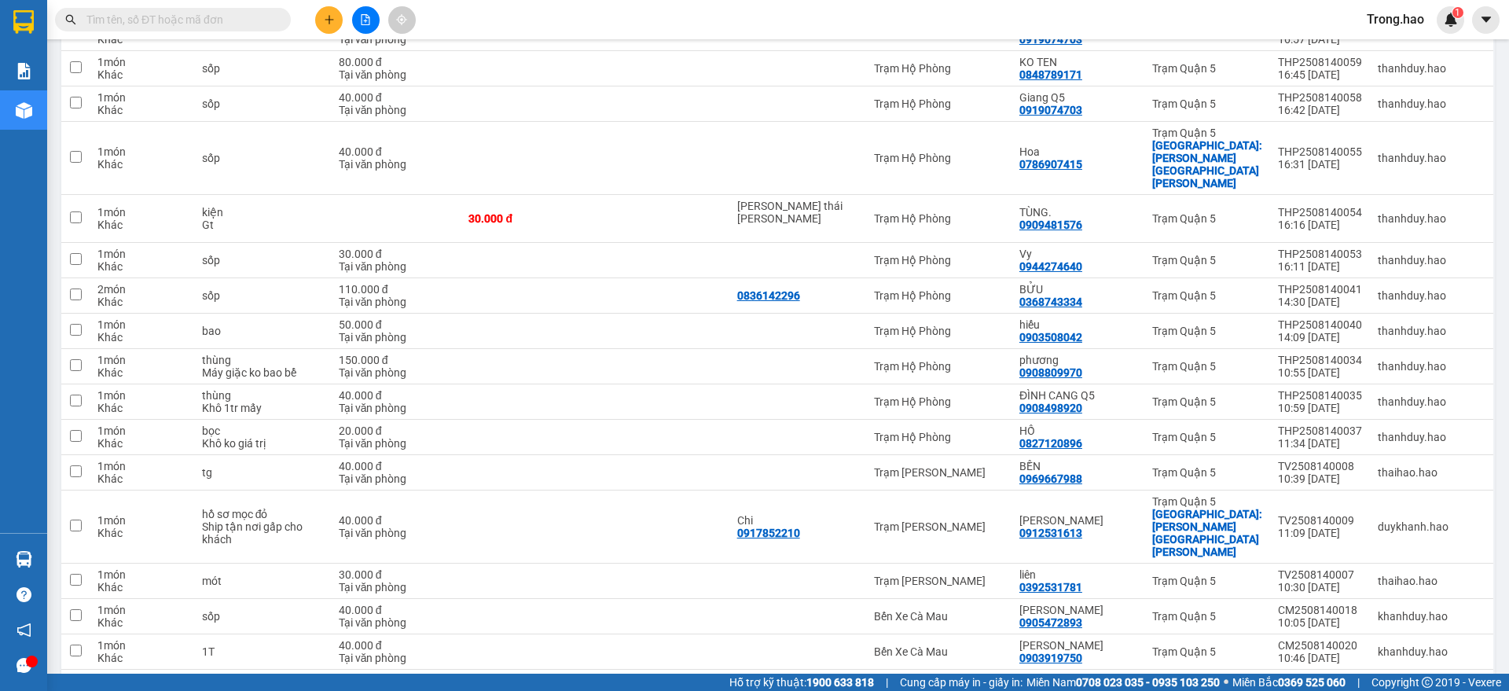
scroll to position [337, 0]
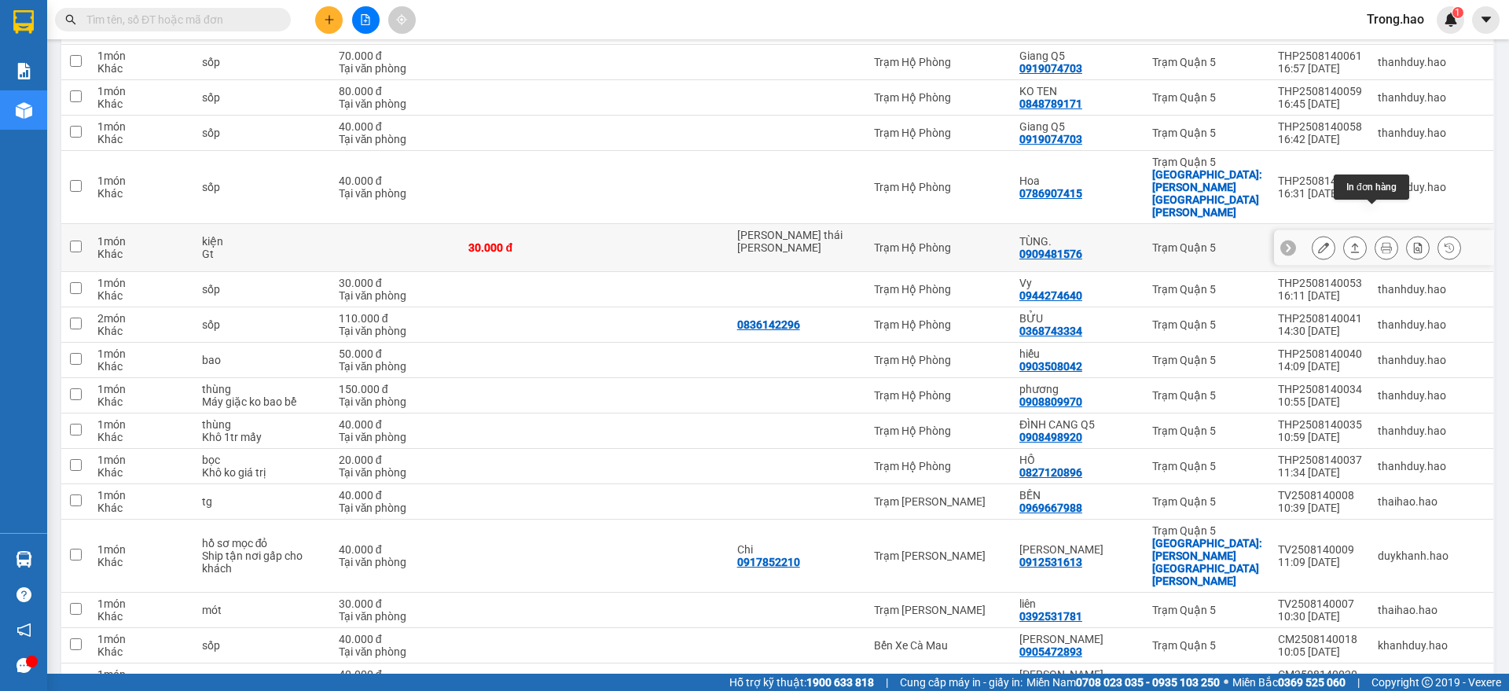
click at [1380, 242] on icon at bounding box center [1385, 247] width 11 height 11
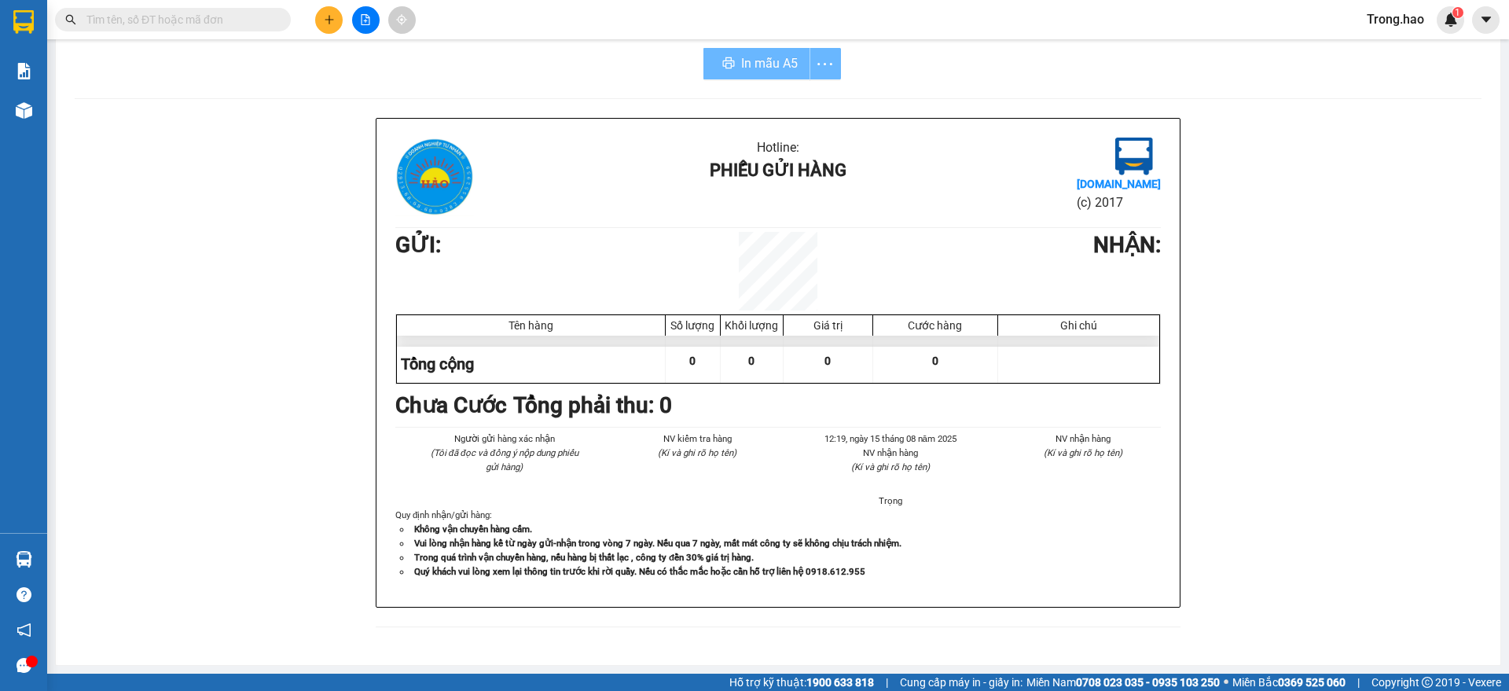
scroll to position [13, 0]
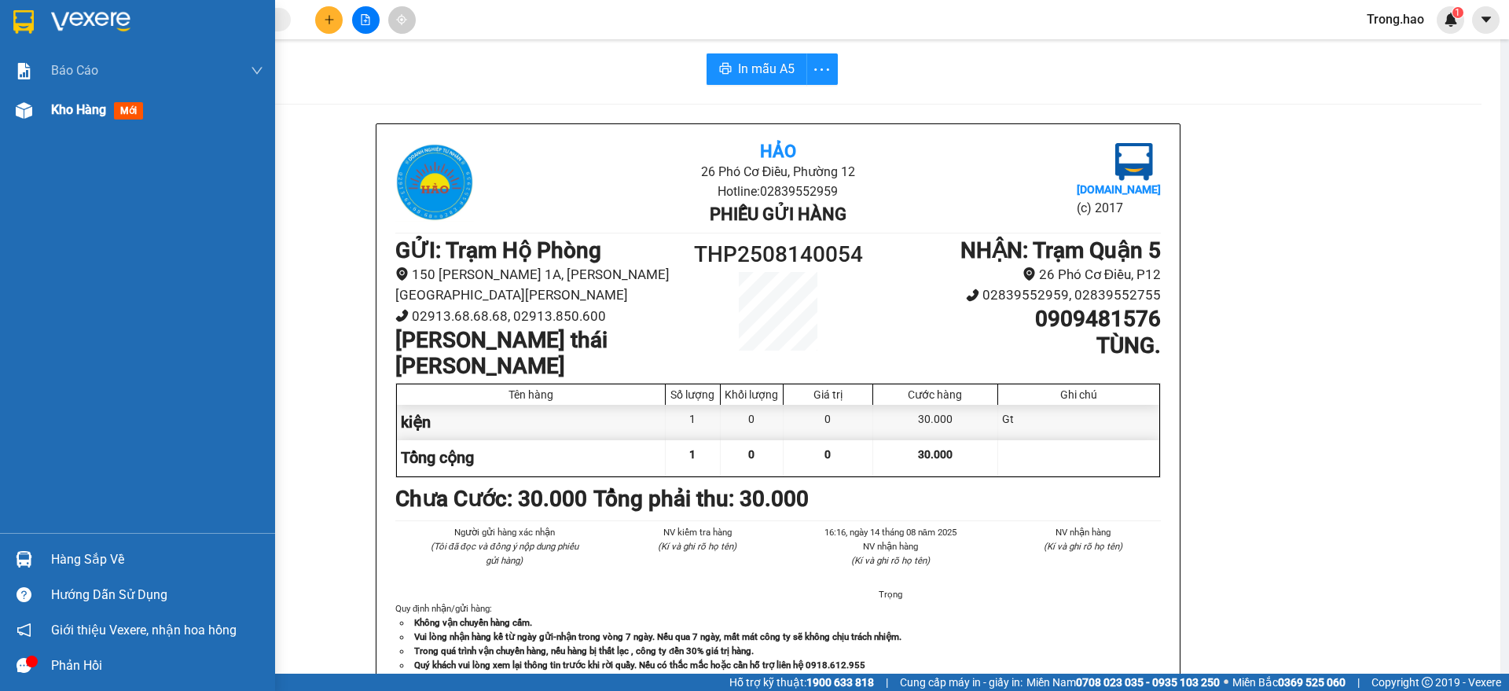
click at [90, 121] on div "Kho hàng mới" at bounding box center [157, 109] width 212 height 39
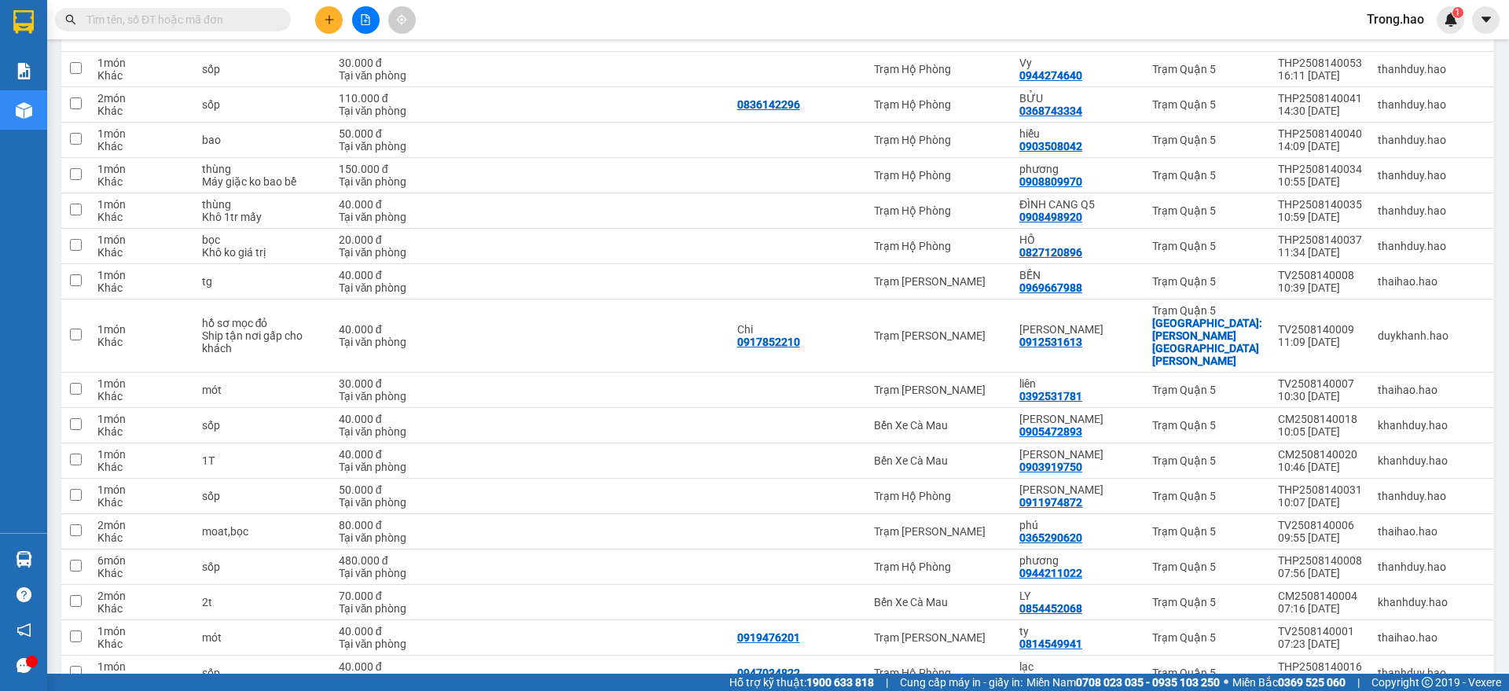
scroll to position [3316, 0]
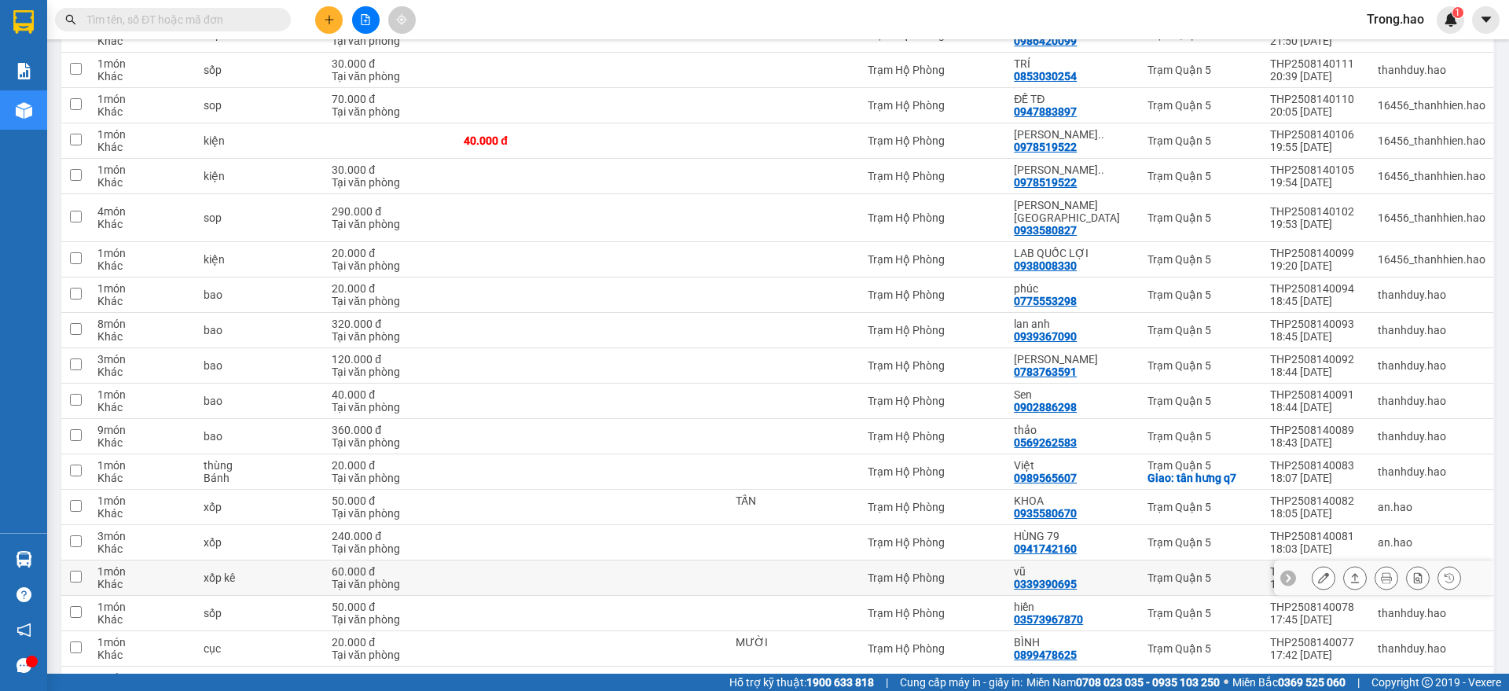
scroll to position [3094, 0]
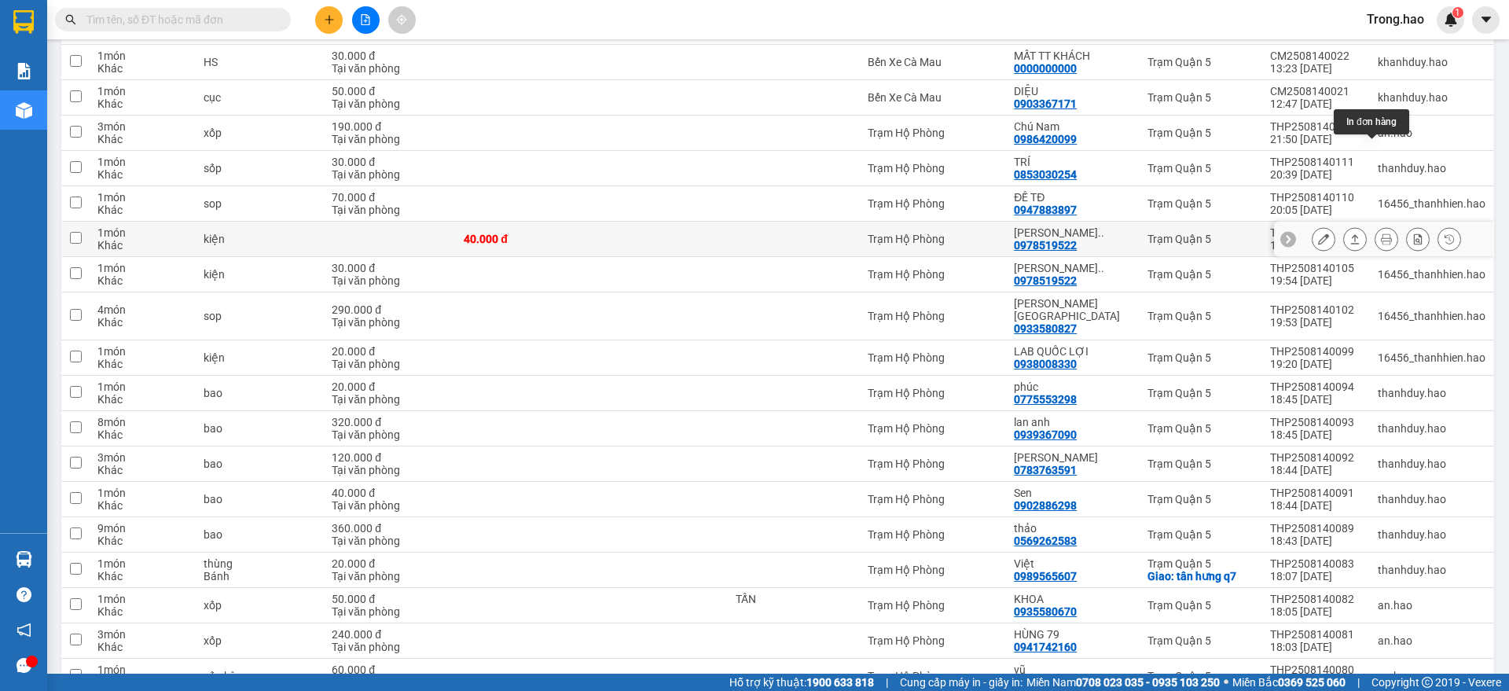
click at [1380, 233] on icon at bounding box center [1385, 238] width 11 height 11
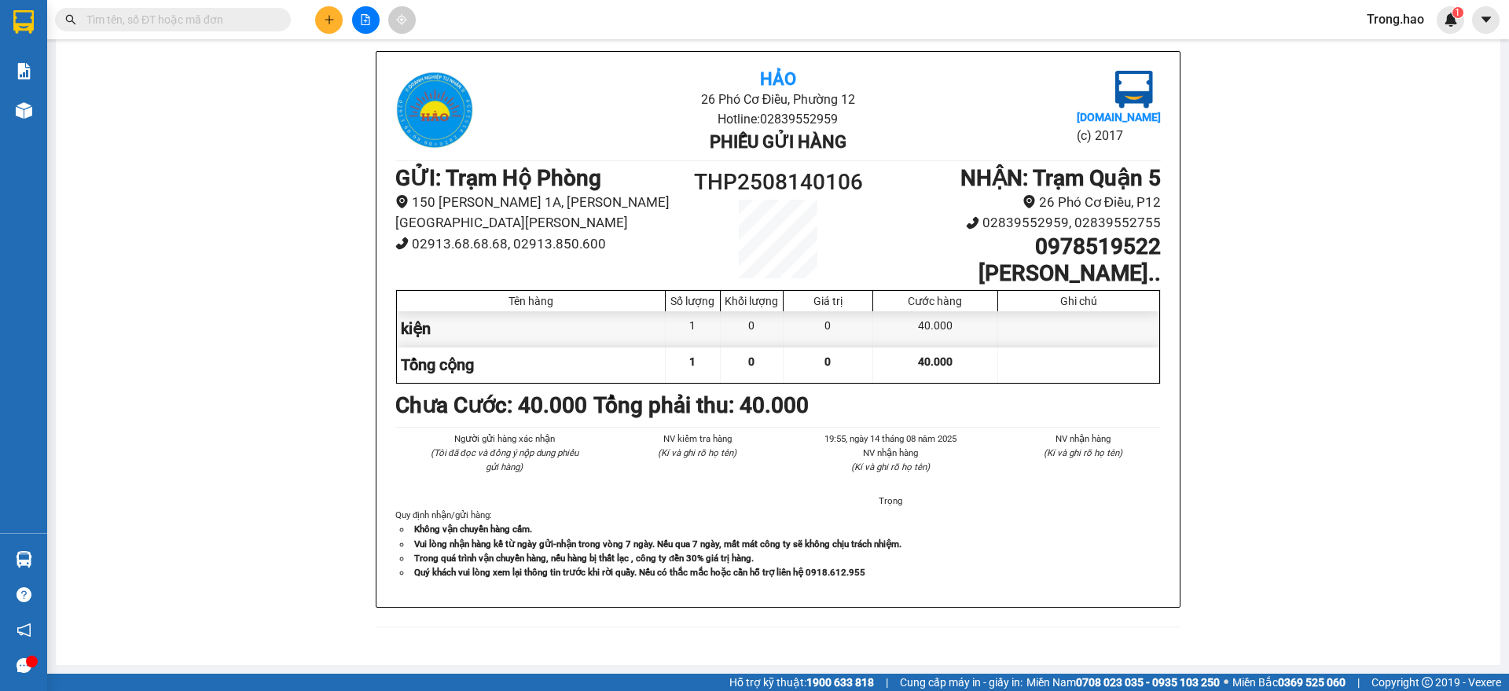
scroll to position [13, 0]
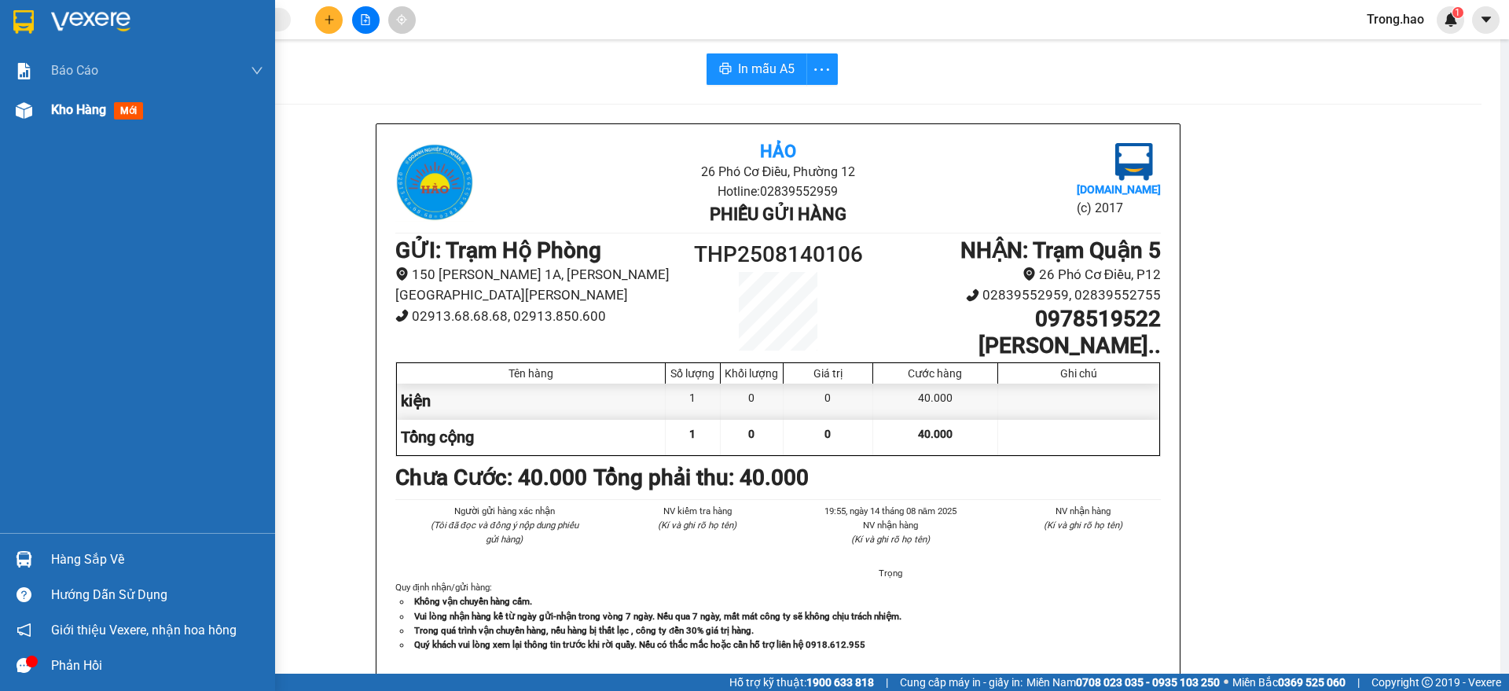
click at [99, 111] on span "Kho hàng" at bounding box center [78, 109] width 55 height 15
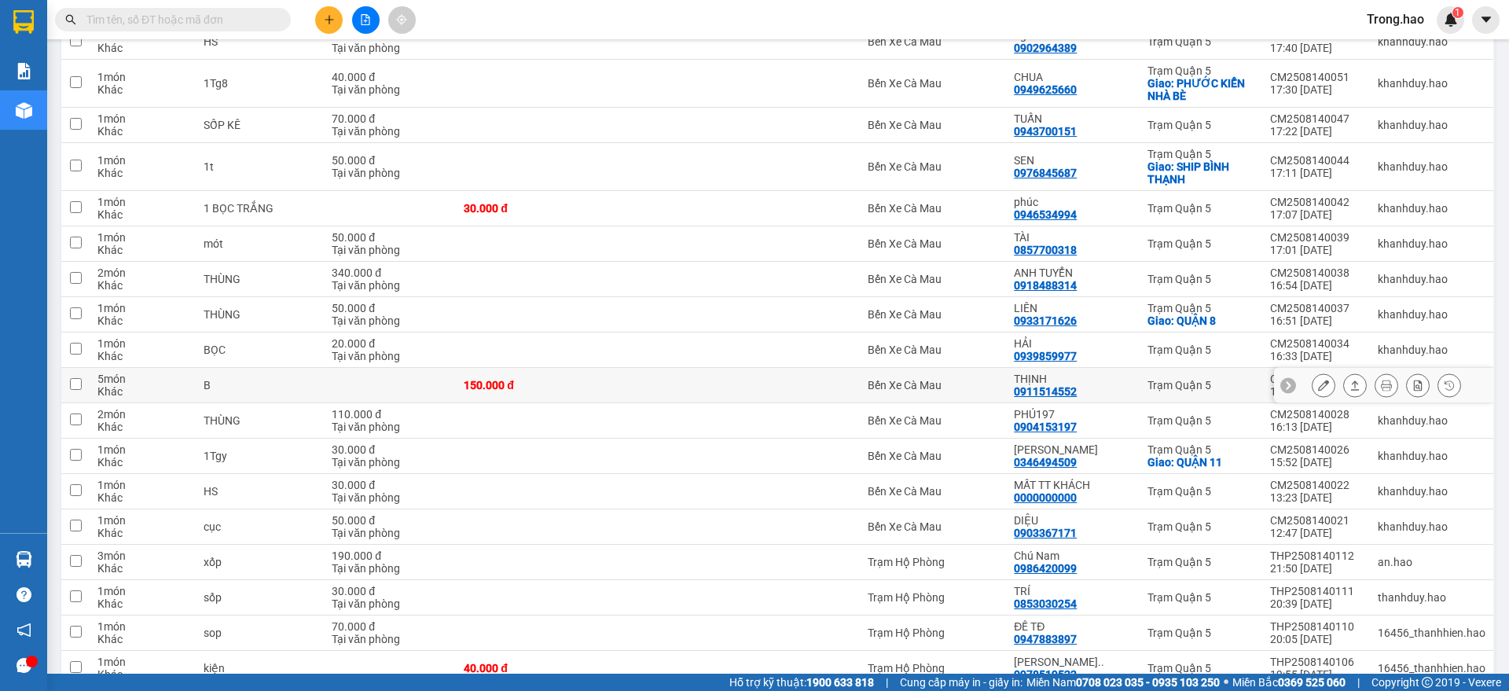
scroll to position [2969, 0]
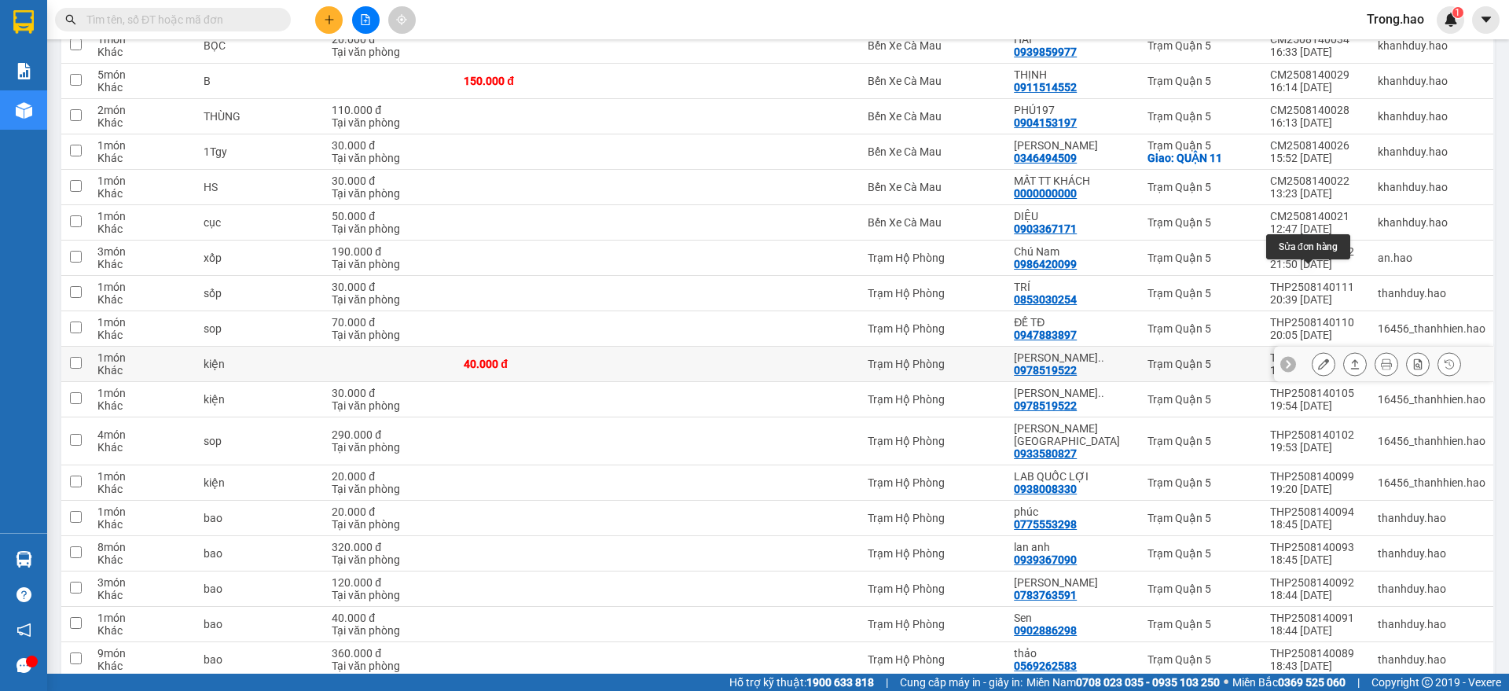
click at [1318, 358] on icon at bounding box center [1323, 363] width 11 height 11
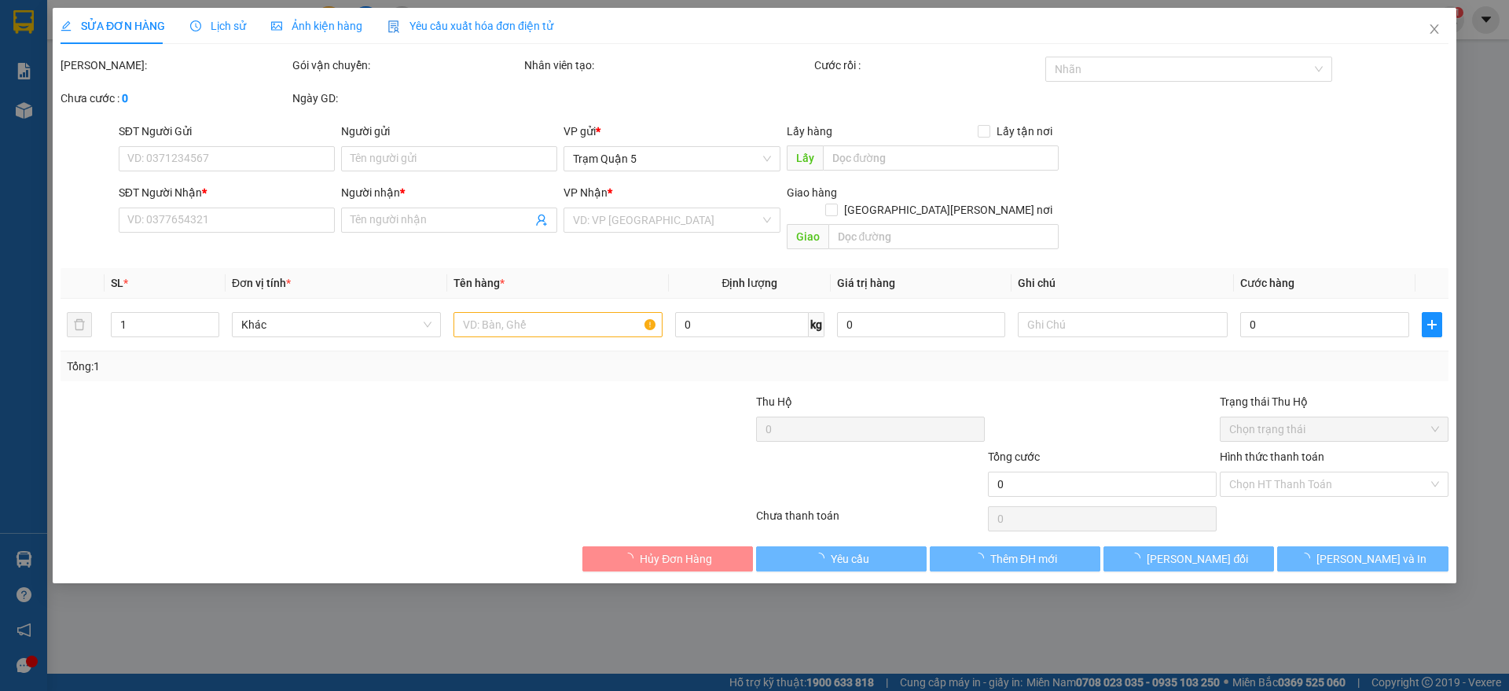
type input "0978519522"
type input "[PERSON_NAME].."
type input "40.000"
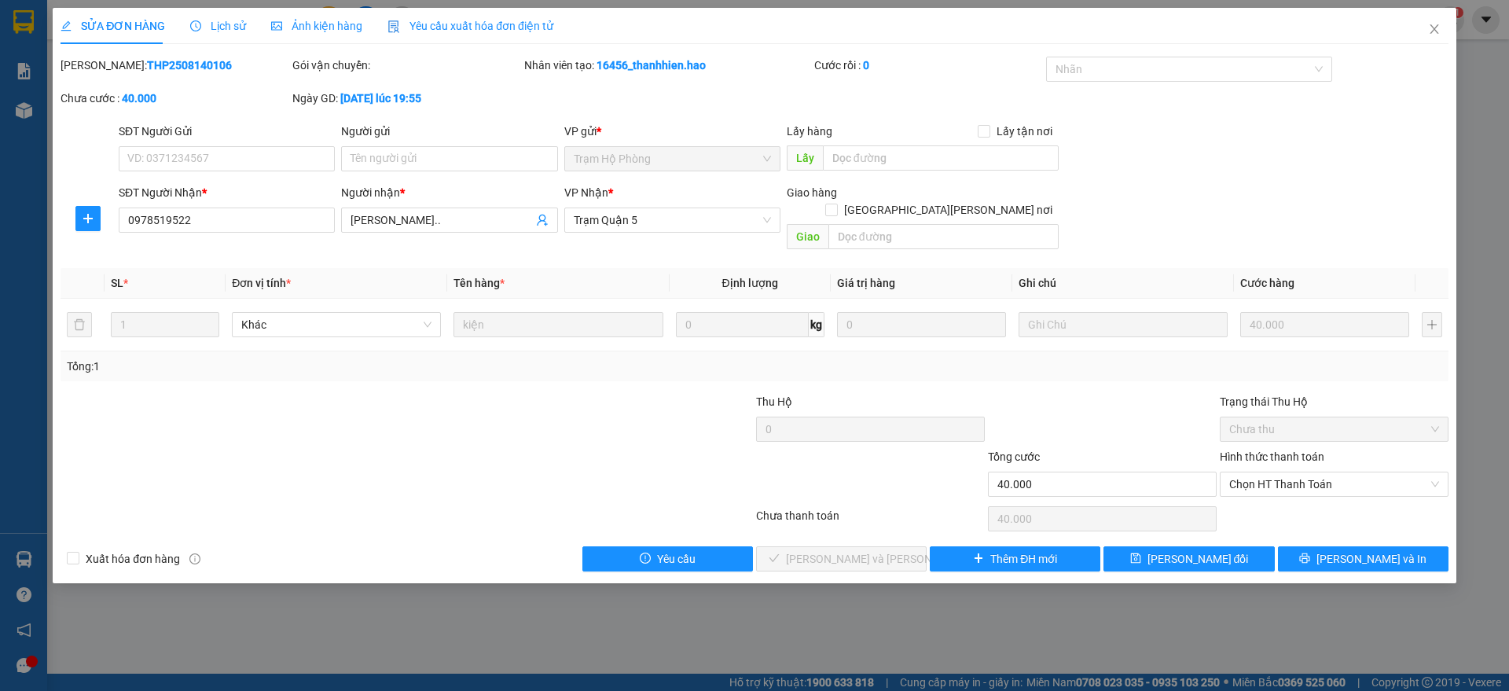
click at [306, 34] on div "Ảnh kiện hàng" at bounding box center [316, 25] width 91 height 17
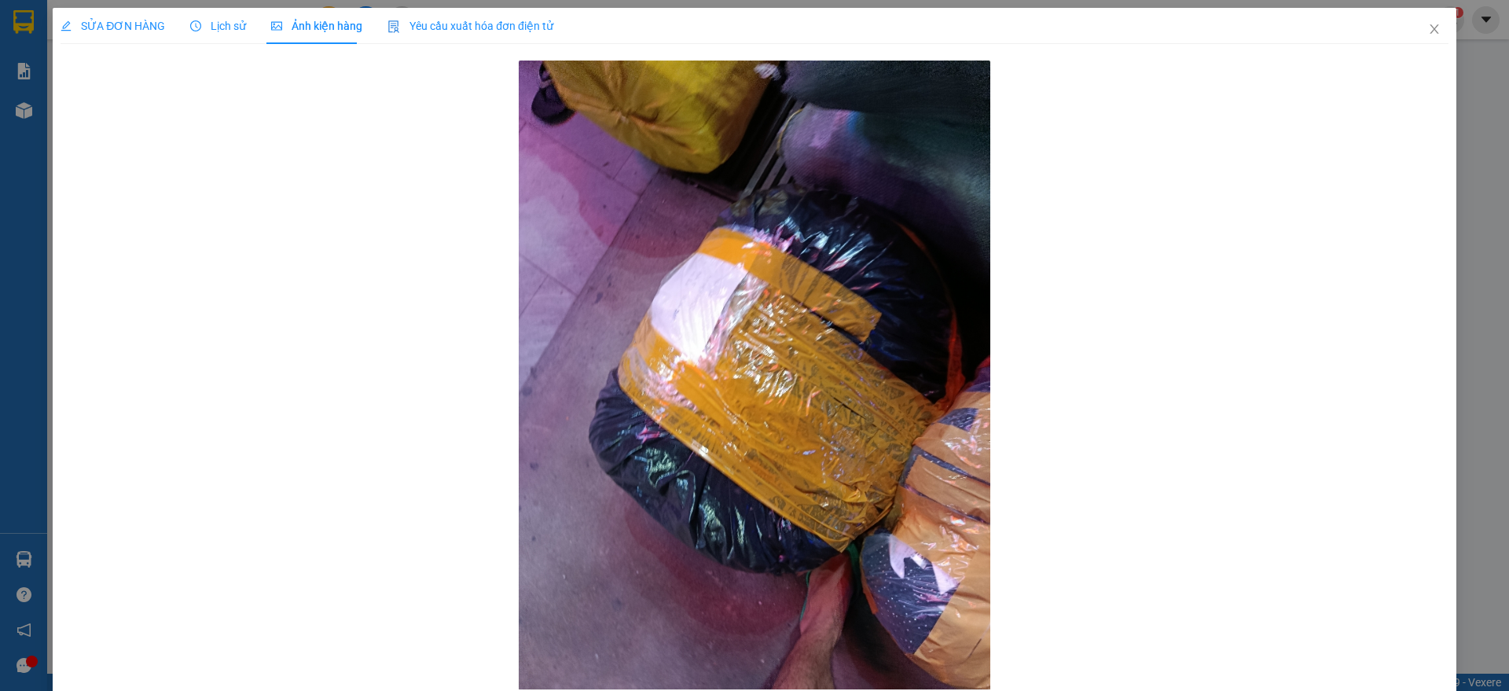
click at [1418, 55] on div "SỬA ĐƠN HÀNG Lịch sử Ảnh kiện hàng Yêu cầu xuất hóa đơn điện tử Total Paid Fee …" at bounding box center [754, 351] width 1388 height 686
click at [1413, 38] on span "Close" at bounding box center [1434, 30] width 44 height 44
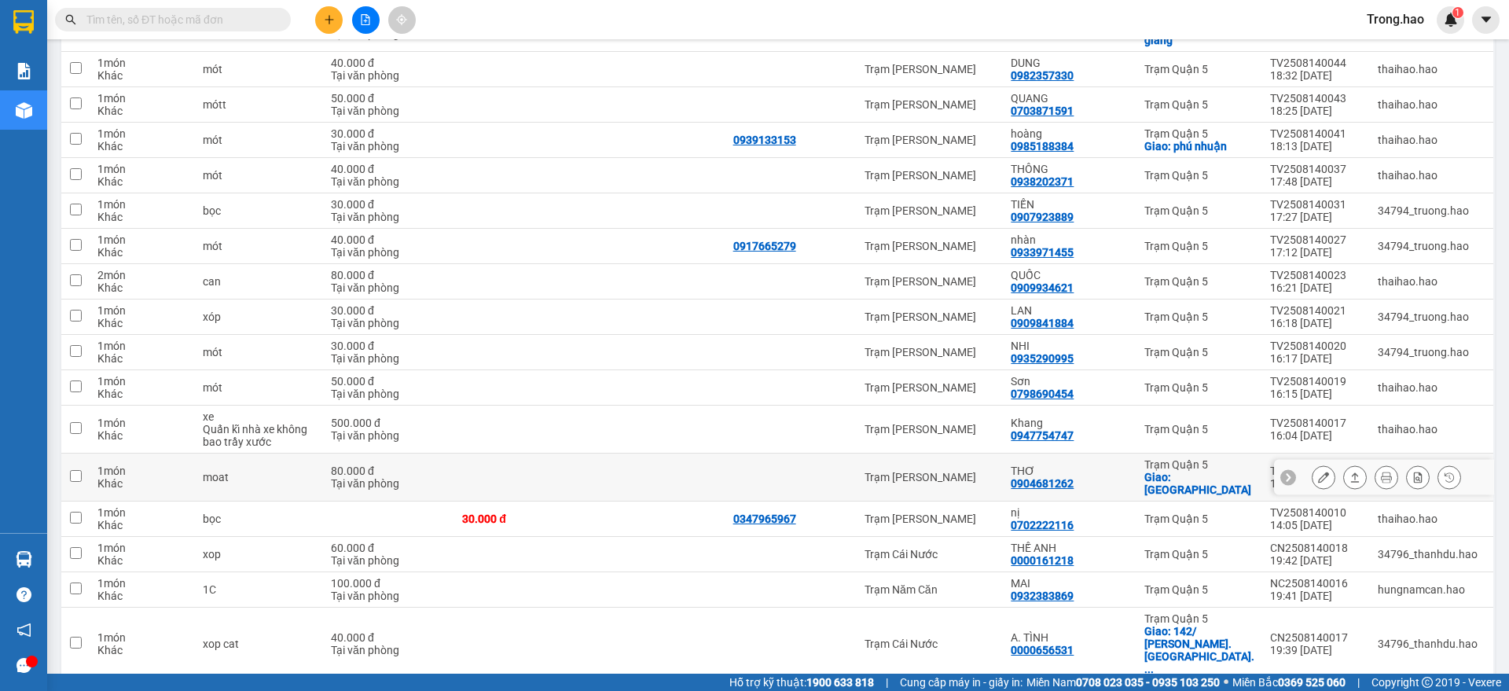
scroll to position [879, 0]
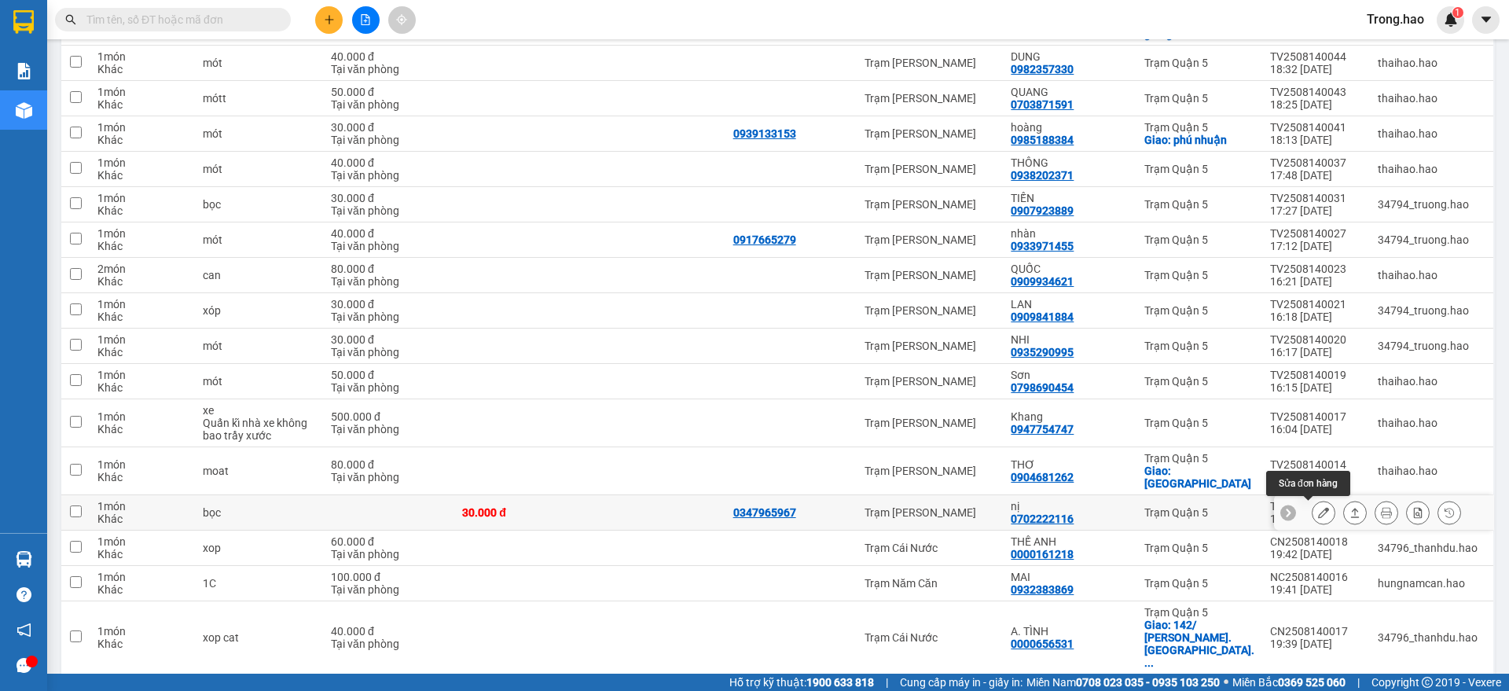
click at [1318, 511] on icon at bounding box center [1323, 512] width 11 height 11
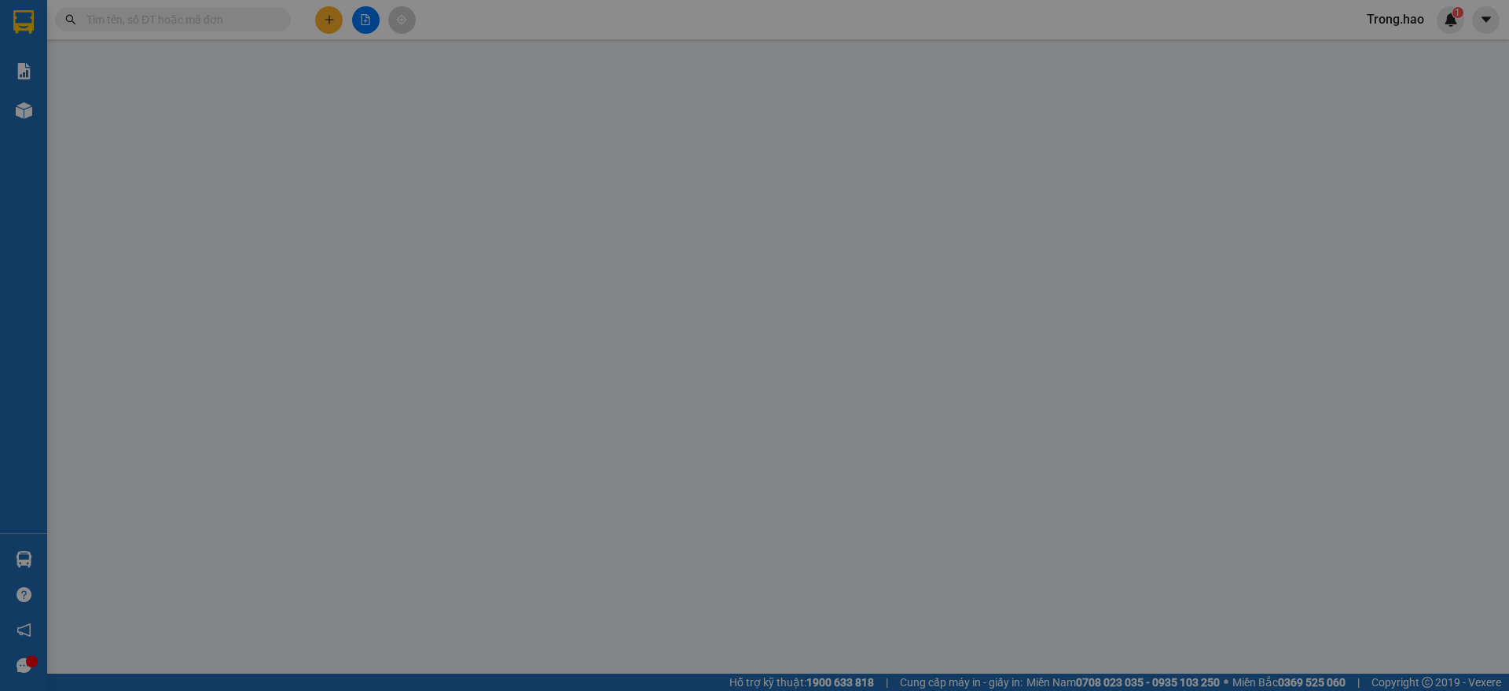
type input "0347965967"
type input "0702222116"
type input "nị"
type input "30.000"
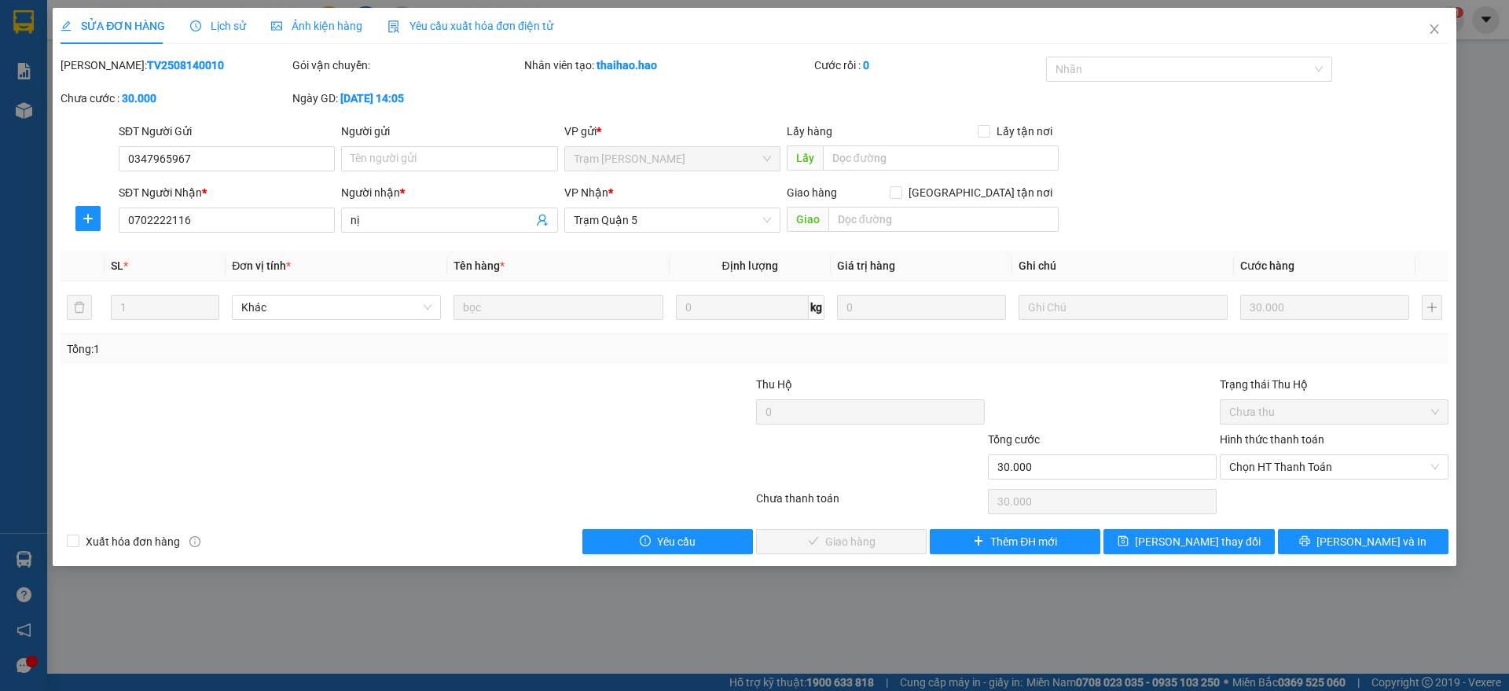
click at [227, 31] on span "Lịch sử" at bounding box center [218, 26] width 56 height 13
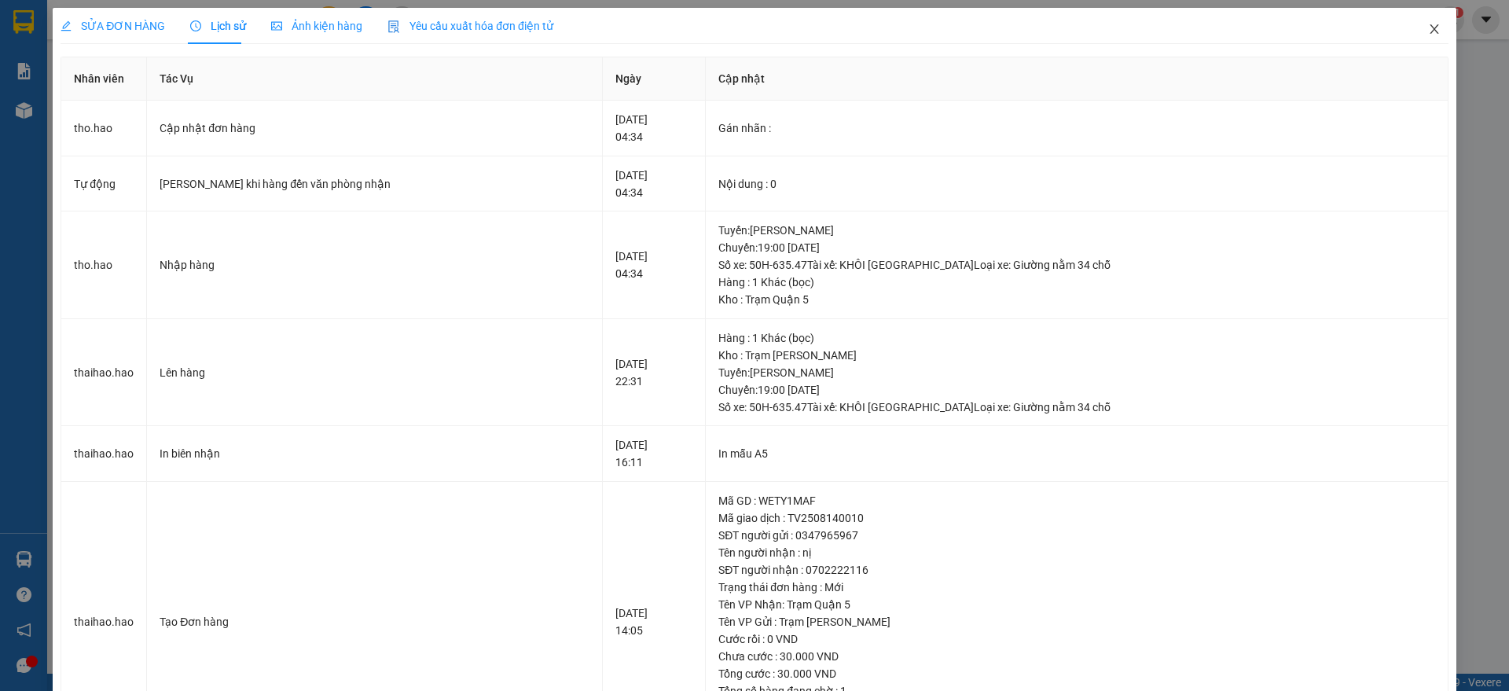
click at [1416, 40] on span "Close" at bounding box center [1434, 30] width 44 height 44
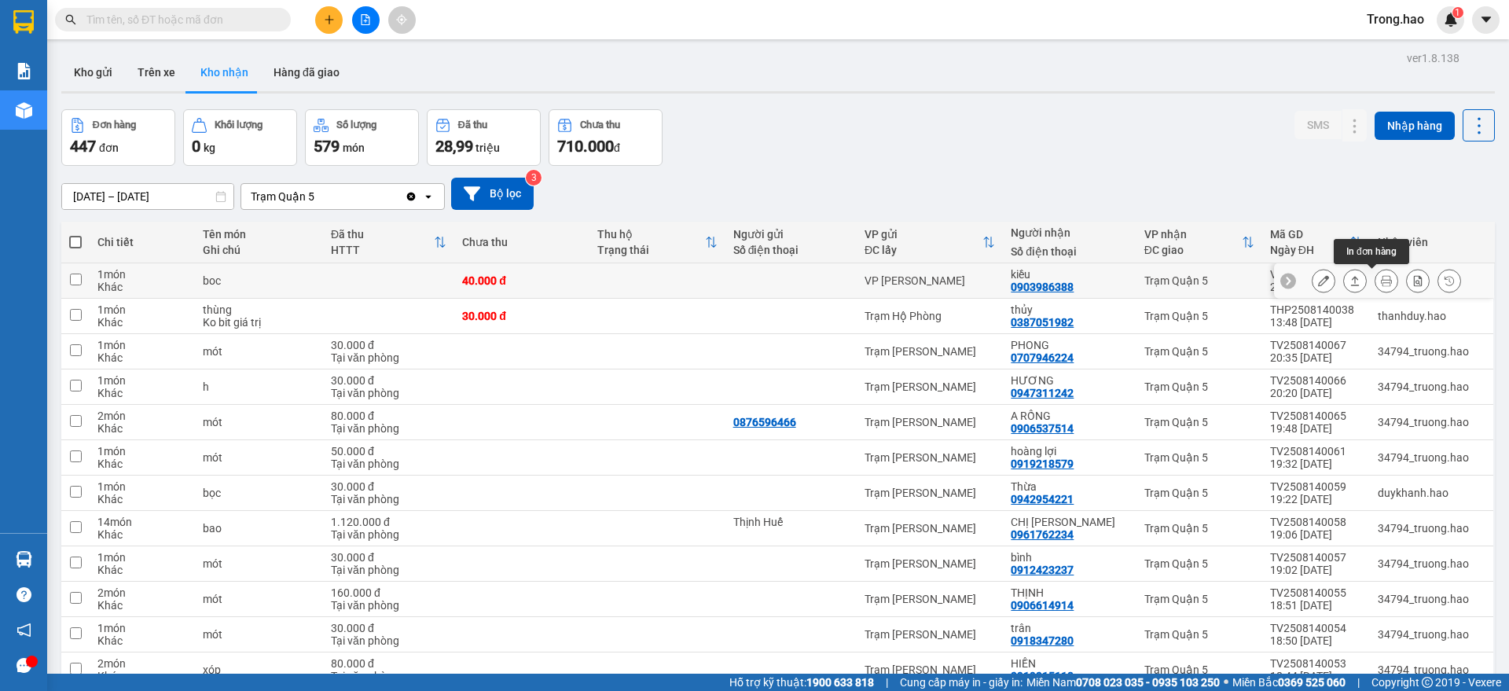
click at [1380, 277] on icon at bounding box center [1385, 280] width 11 height 11
